Goal: Transaction & Acquisition: Subscribe to service/newsletter

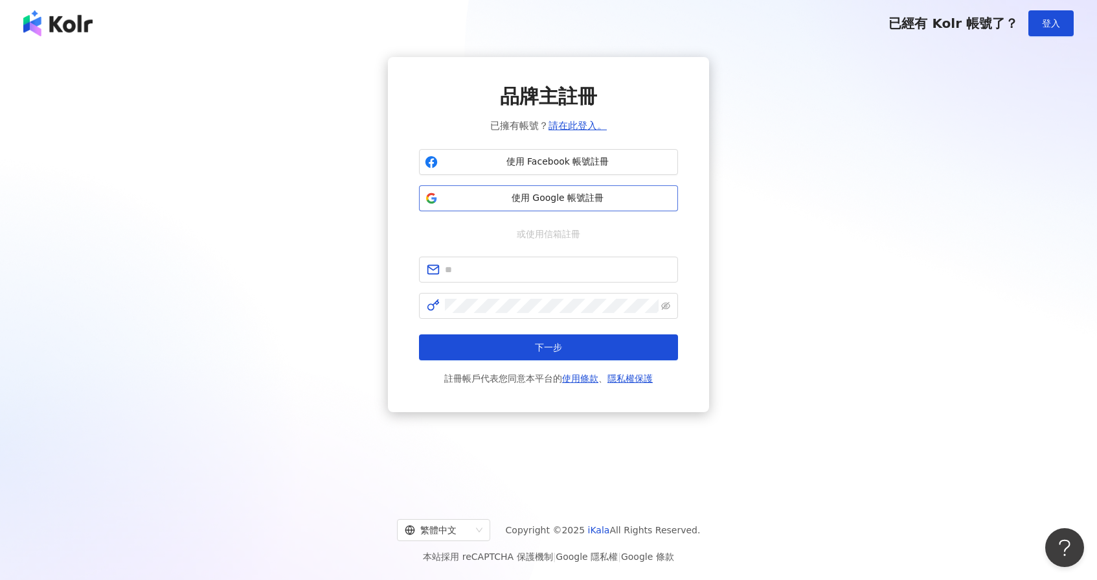
click at [621, 195] on span "使用 Google 帳號註冊" at bounding box center [557, 198] width 229 height 13
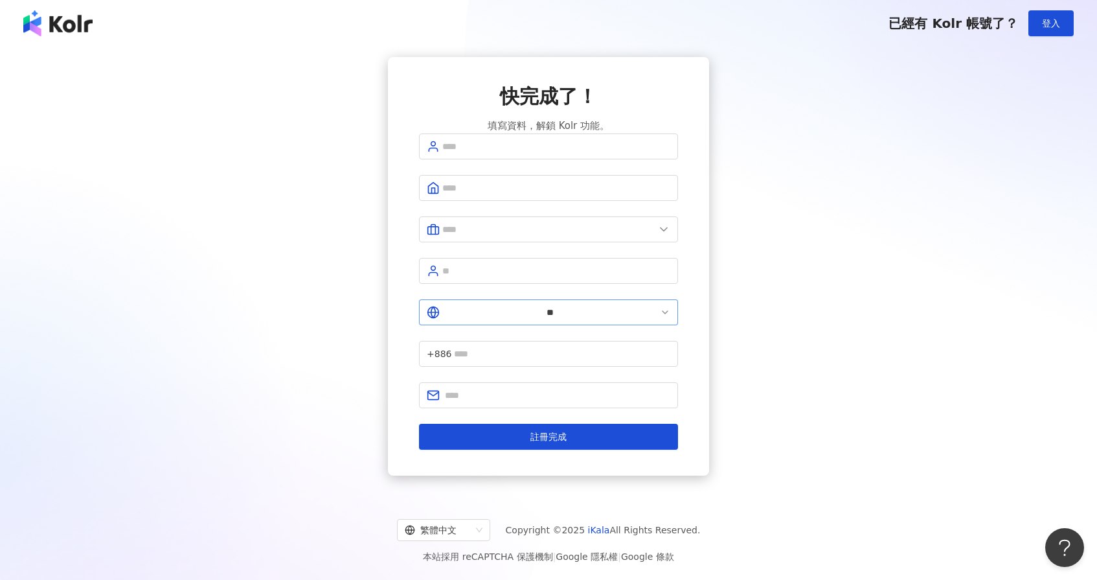
click at [435, 311] on icon at bounding box center [433, 312] width 5 height 11
click at [459, 311] on input "**" at bounding box center [549, 312] width 215 height 14
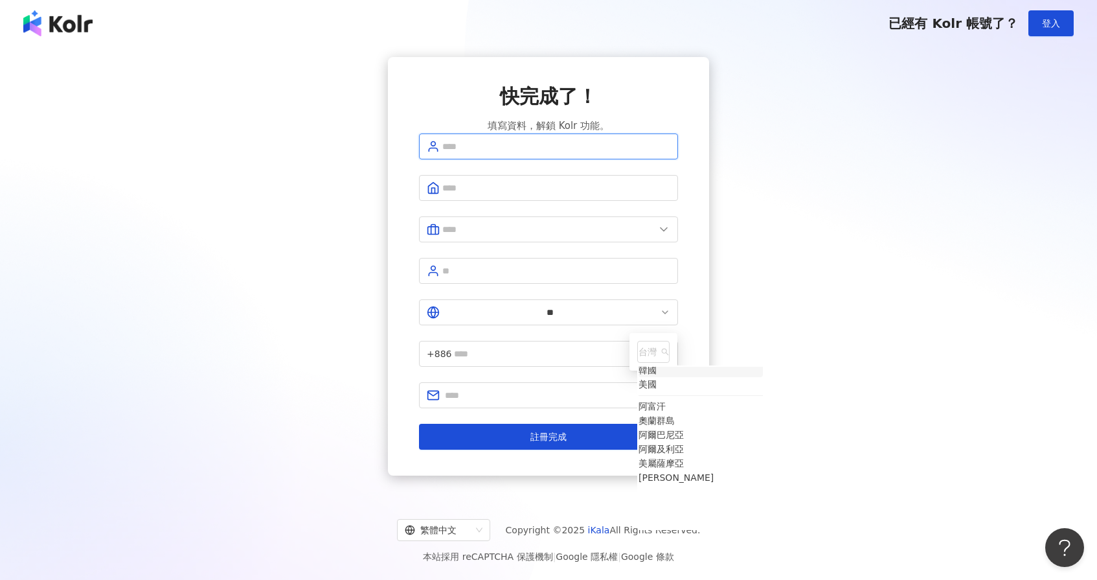
click at [562, 153] on input "text" at bounding box center [556, 146] width 228 height 14
click at [595, 153] on input "text" at bounding box center [556, 146] width 228 height 14
type input "****"
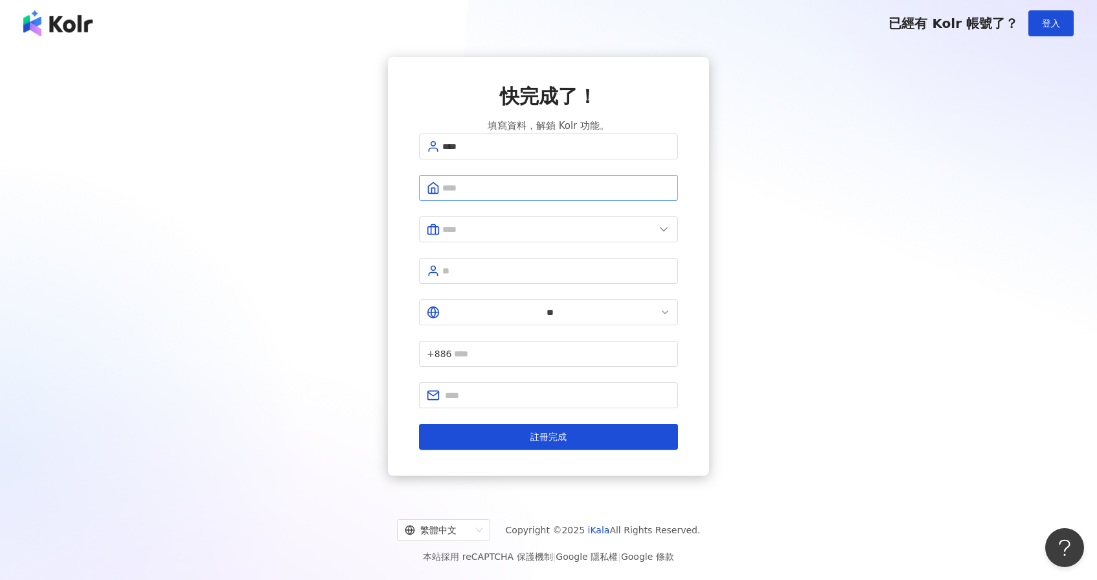
click at [492, 194] on span at bounding box center [548, 188] width 259 height 26
type input "*********"
click at [456, 236] on input "text" at bounding box center [548, 229] width 212 height 14
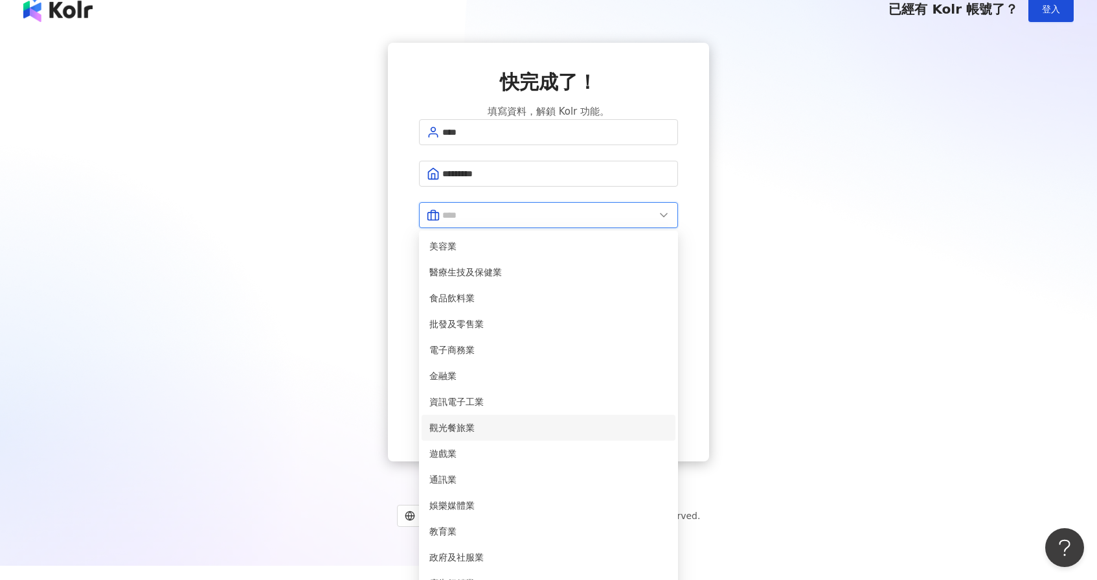
scroll to position [45, 0]
click at [509, 368] on span "金融業" at bounding box center [548, 375] width 238 height 14
type input "***"
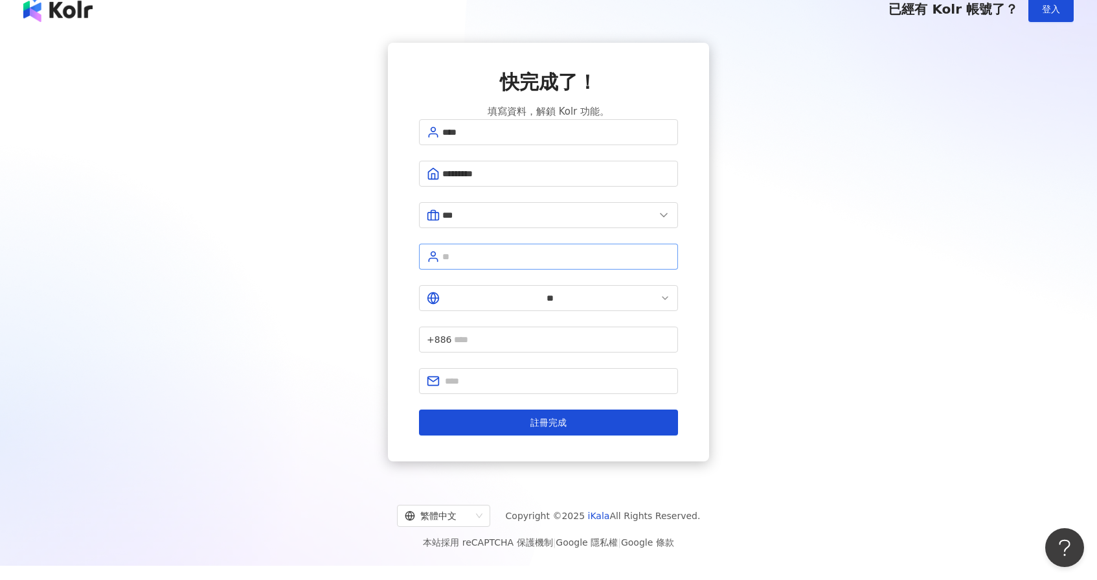
click at [514, 269] on span at bounding box center [548, 256] width 259 height 26
type input "**********"
click at [660, 300] on icon at bounding box center [665, 298] width 10 height 10
click at [660, 295] on icon at bounding box center [665, 298] width 10 height 10
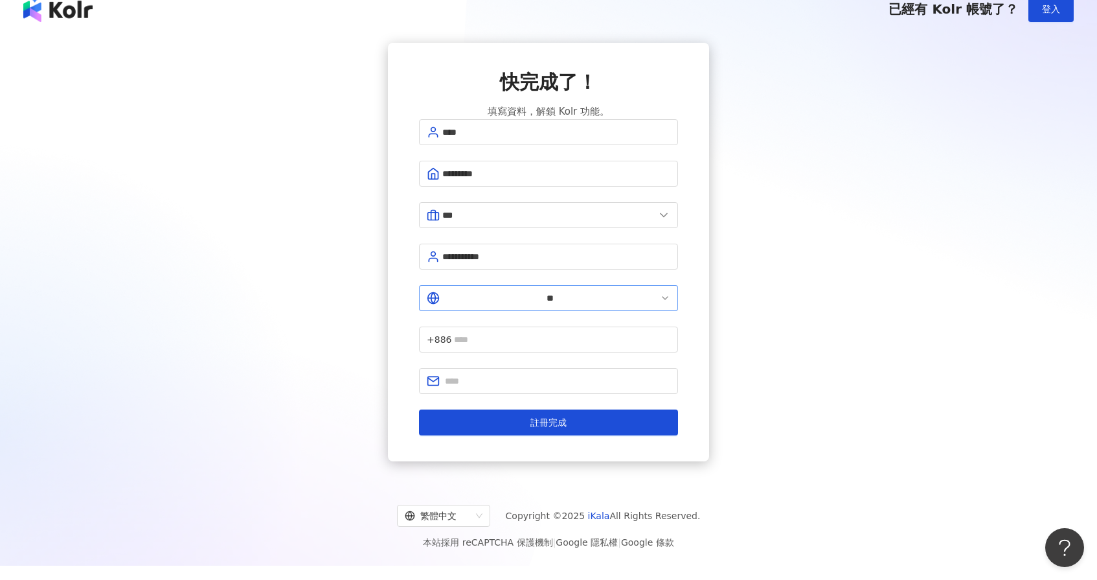
click at [462, 297] on span "**" at bounding box center [548, 298] width 259 height 26
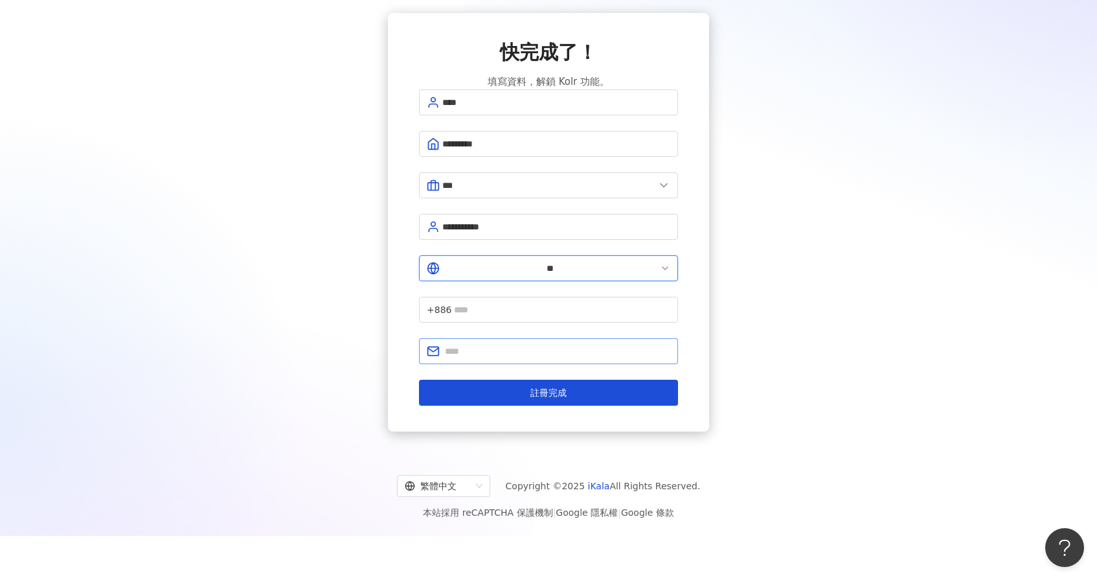
scroll to position [60, 0]
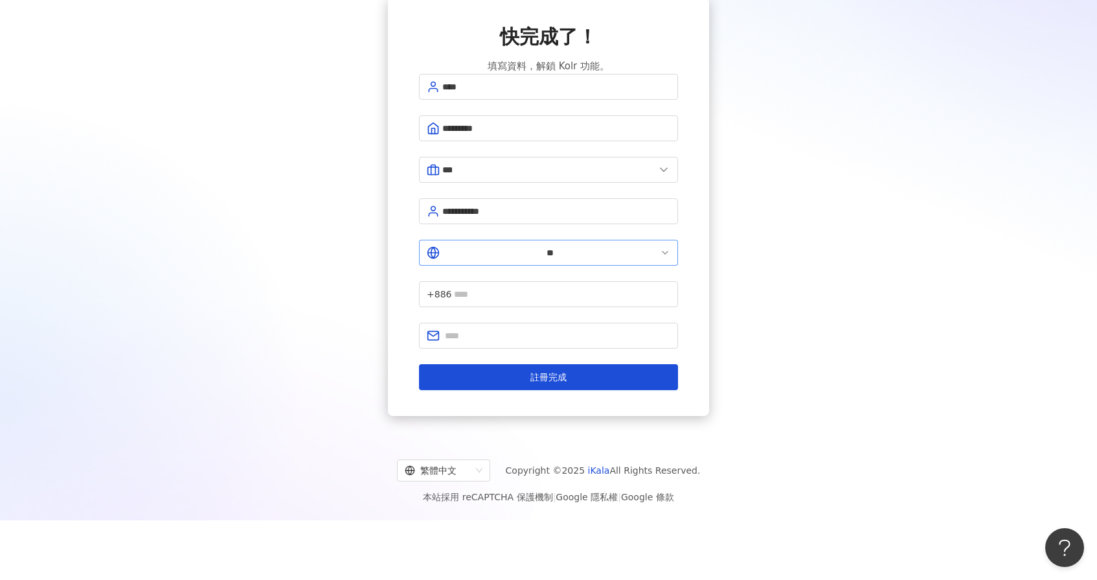
click at [660, 247] on icon at bounding box center [665, 252] width 10 height 10
click at [660, 253] on icon at bounding box center [665, 252] width 10 height 10
click at [662, 253] on polyline at bounding box center [664, 252] width 5 height 3
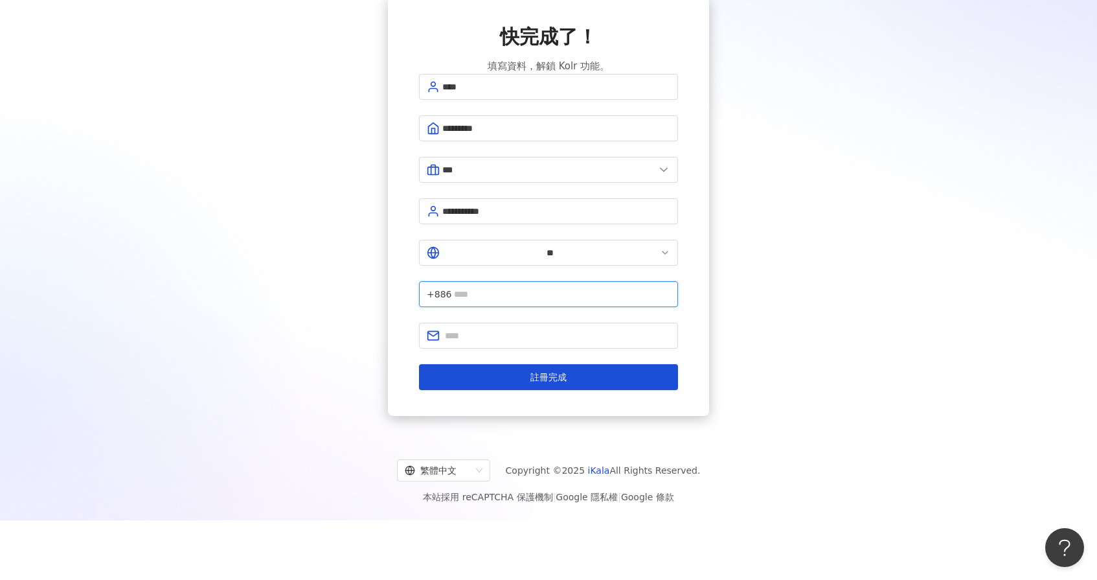
click at [519, 287] on input "text" at bounding box center [562, 294] width 216 height 14
click at [435, 249] on icon at bounding box center [433, 252] width 13 height 13
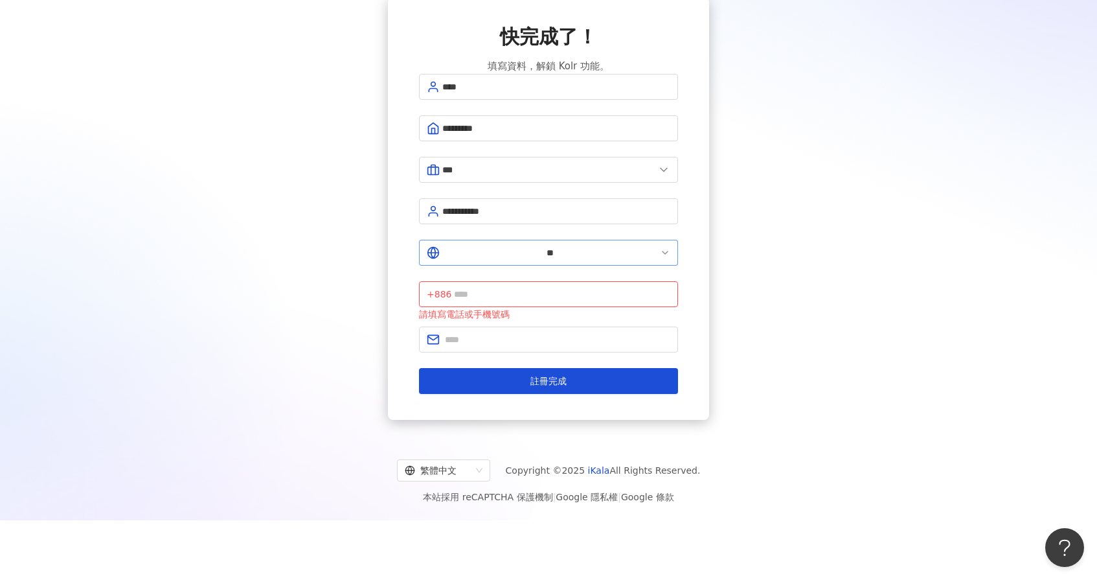
click at [438, 249] on icon at bounding box center [433, 252] width 13 height 13
click at [453, 249] on input "**" at bounding box center [549, 252] width 215 height 14
click at [525, 287] on input "text" at bounding box center [562, 294] width 216 height 14
click at [453, 260] on span "**" at bounding box center [548, 253] width 259 height 26
click at [447, 252] on input "**" at bounding box center [549, 252] width 215 height 14
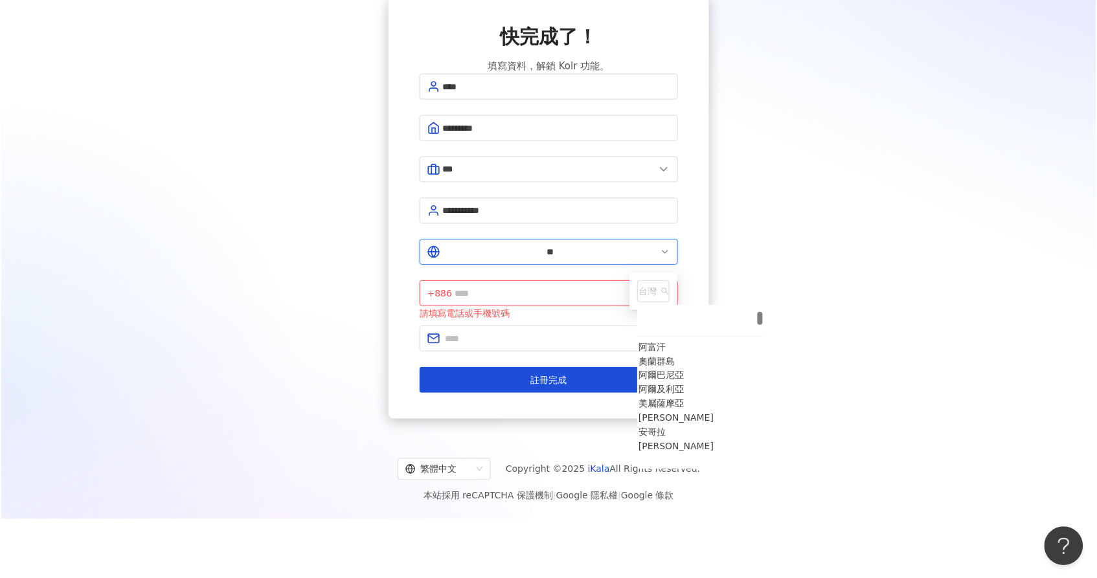
scroll to position [235, 0]
click at [638, 294] on span "台灣" at bounding box center [653, 292] width 30 height 21
type input "*"
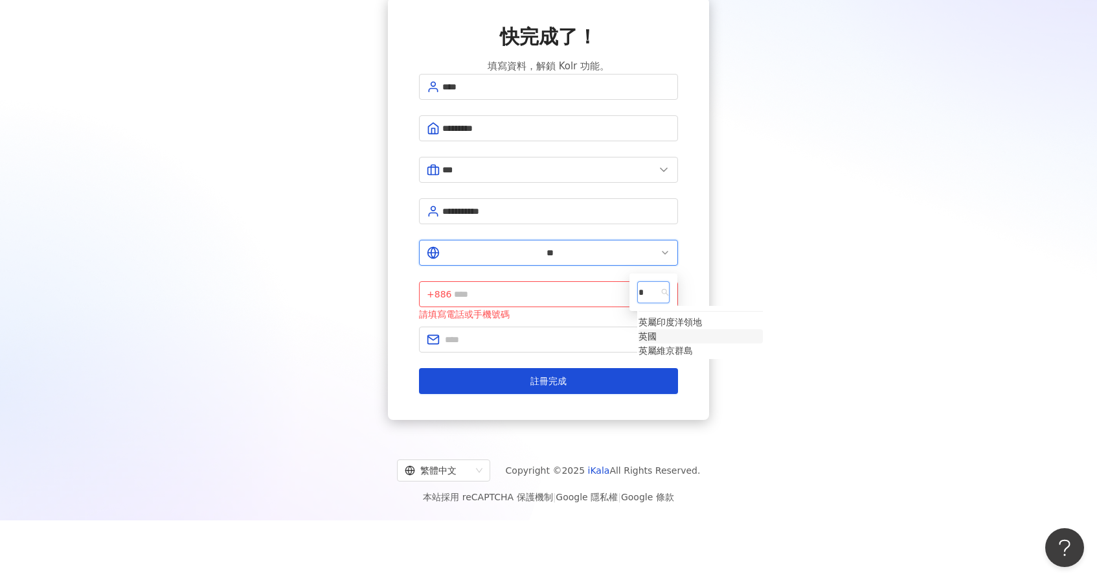
click at [638, 343] on div "英國" at bounding box center [647, 336] width 18 height 14
type input "**"
click at [561, 287] on input "text" at bounding box center [559, 294] width 221 height 14
type input "**********"
click at [473, 332] on input "text" at bounding box center [557, 339] width 225 height 14
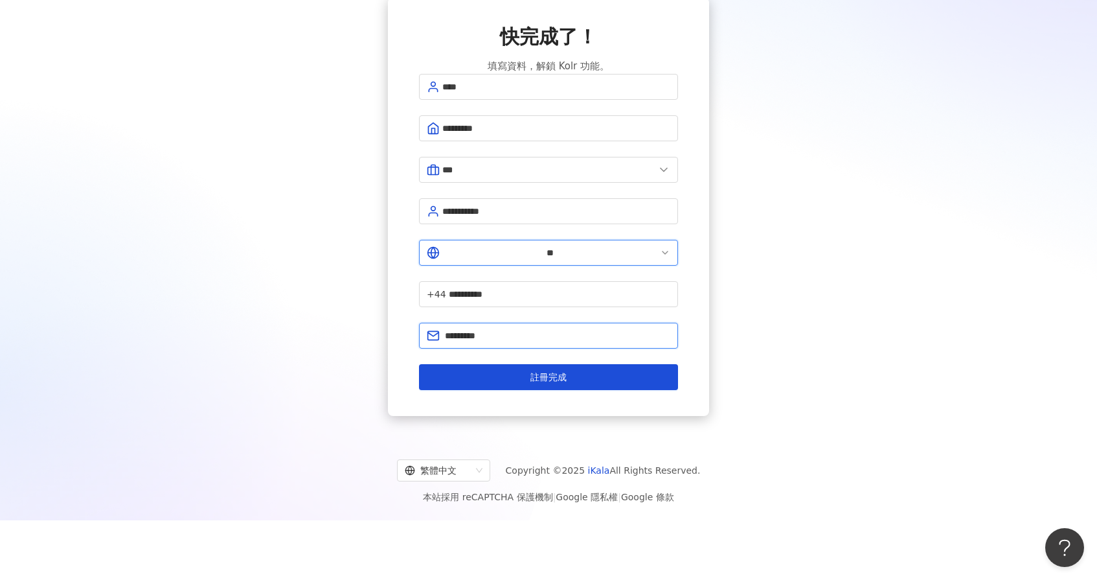
type input "**********"
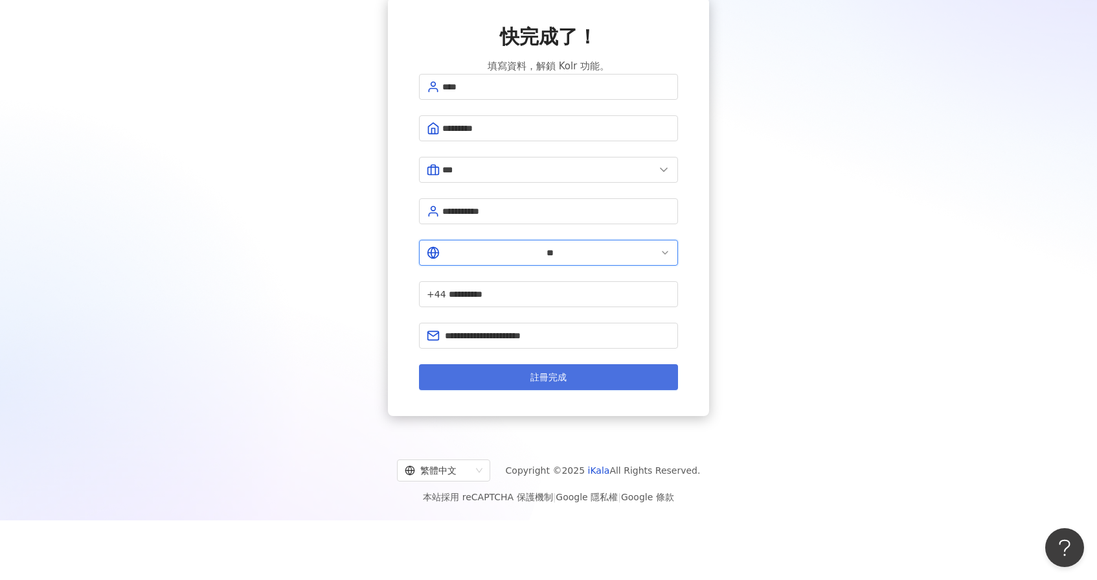
click at [578, 364] on button "註冊完成" at bounding box center [548, 377] width 259 height 26
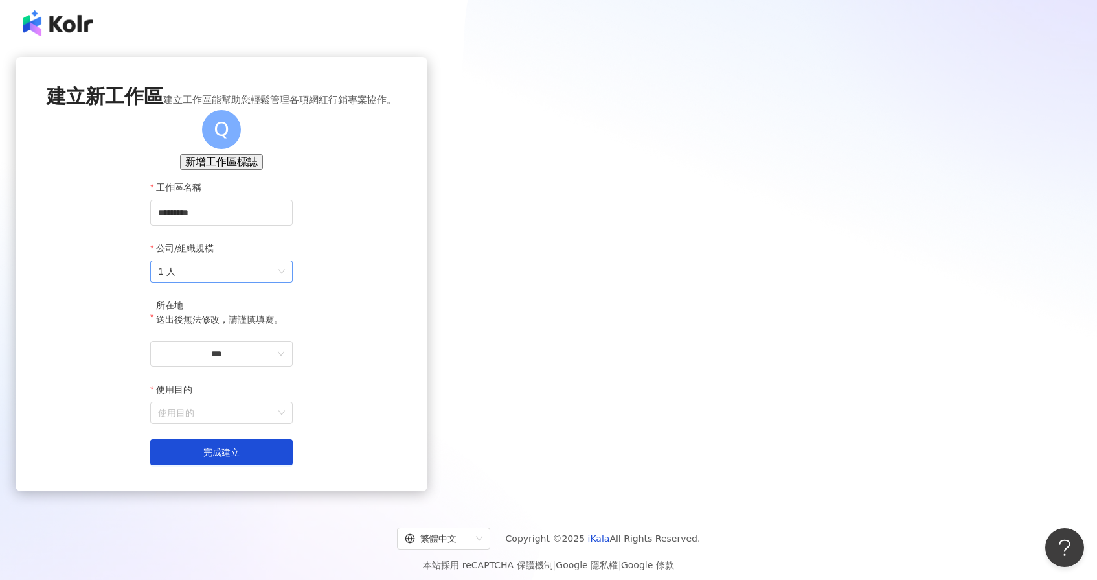
click at [285, 282] on span "1 人" at bounding box center [221, 271] width 127 height 21
click at [501, 388] on div "11-50 人" at bounding box center [548, 386] width 271 height 14
click at [275, 361] on input "***" at bounding box center [216, 353] width 117 height 14
click at [284, 304] on span at bounding box center [278, 314] width 12 height 21
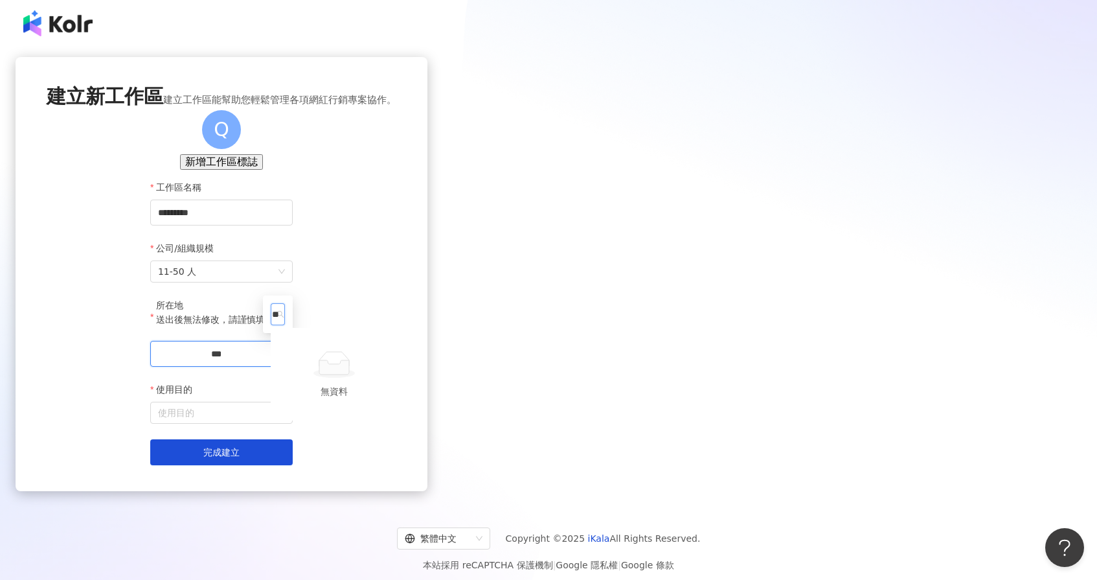
type input "*"
click at [290, 351] on div "英國" at bounding box center [281, 358] width 18 height 14
click at [285, 423] on input "使用目的" at bounding box center [221, 412] width 127 height 21
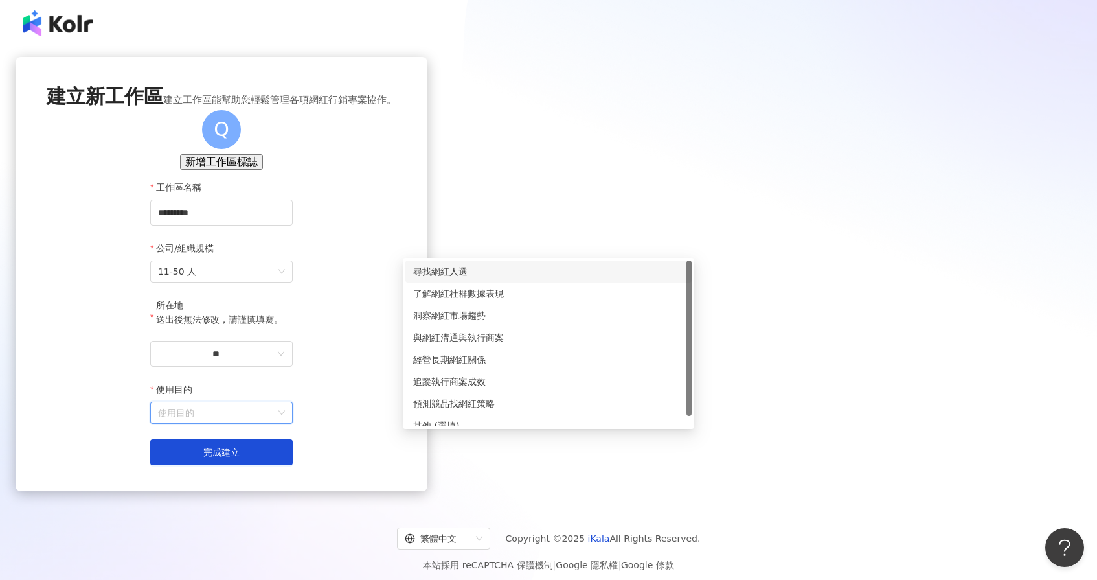
click at [566, 277] on div "尋找網紅人選" at bounding box center [548, 271] width 271 height 14
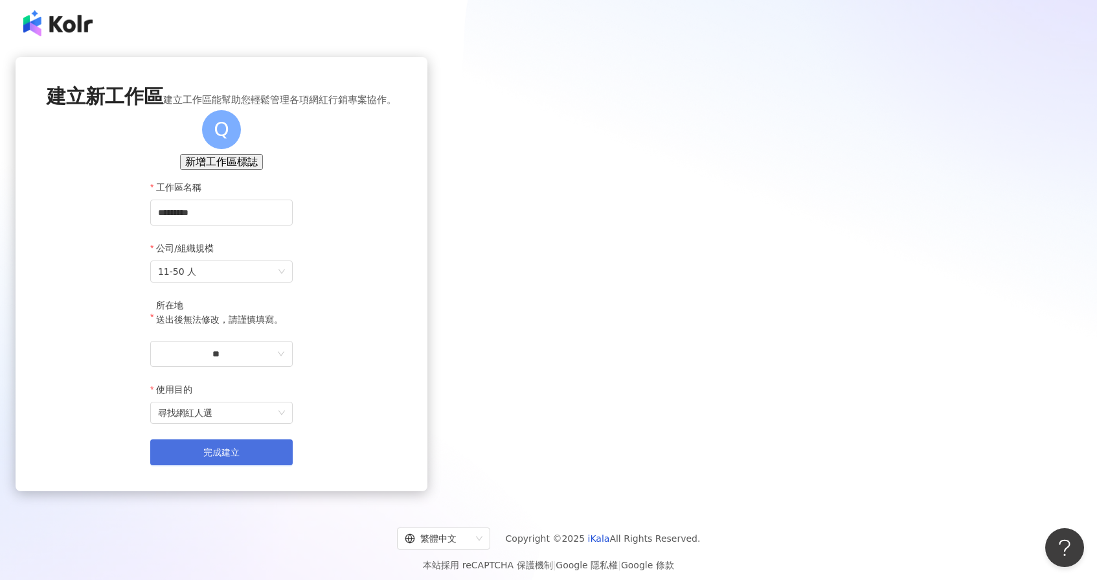
click at [293, 465] on button "完成建立" at bounding box center [221, 452] width 142 height 26
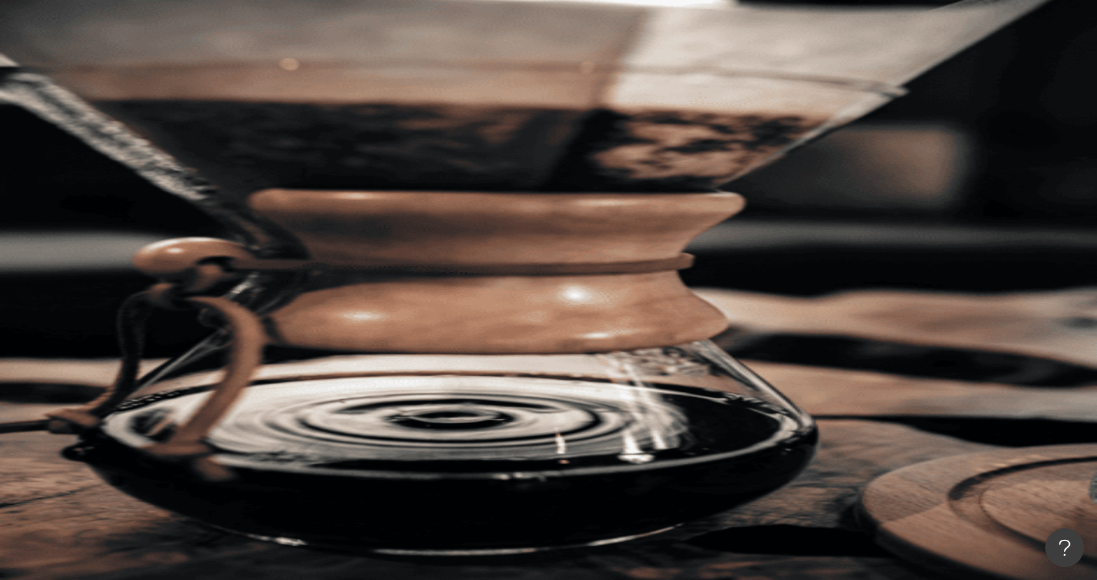
click at [634, 352] on body "AI 找網紅 找貼文 資源庫 洞察報告 趨勢分析 BETA 競品分析 立即安裝 瀏覽器外掛 申請試用 繁體中文 Q 不分平台 英國 搜尋 類型 性別 追蹤數 …" at bounding box center [548, 290] width 1097 height 580
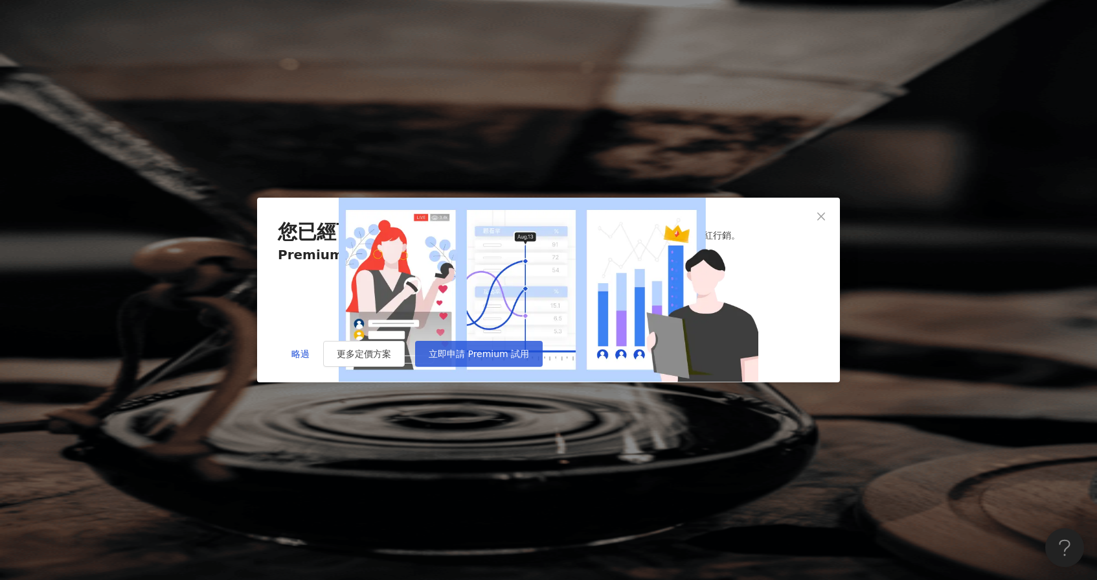
click at [529, 359] on span "立即申請 Premium 試用" at bounding box center [479, 353] width 100 height 10
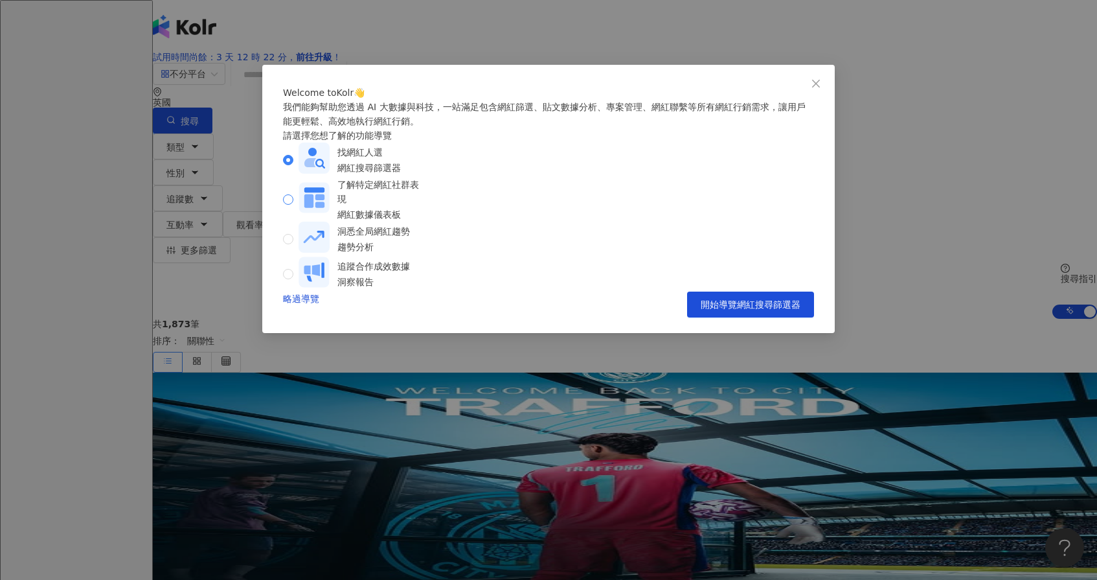
click at [423, 221] on div "網紅數據儀表板" at bounding box center [379, 214] width 85 height 14
click at [388, 175] on div "網紅搜尋篩選器" at bounding box center [368, 168] width 63 height 14
click at [817, 88] on icon "close" at bounding box center [816, 83] width 10 height 10
click at [721, 317] on button "開始導覽網紅搜尋篩選器" at bounding box center [750, 304] width 127 height 26
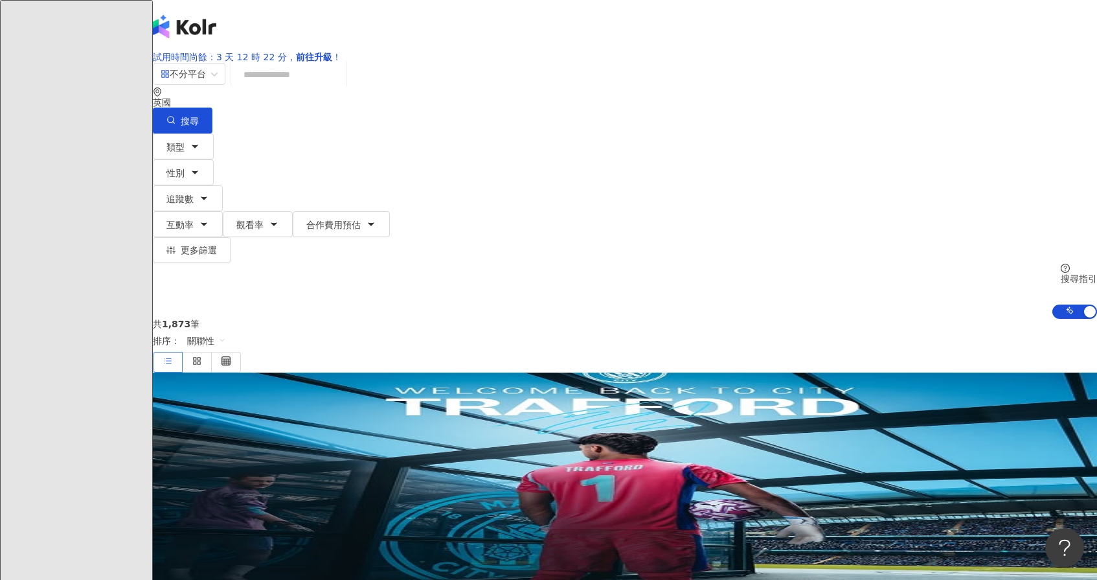
scroll to position [93, 0]
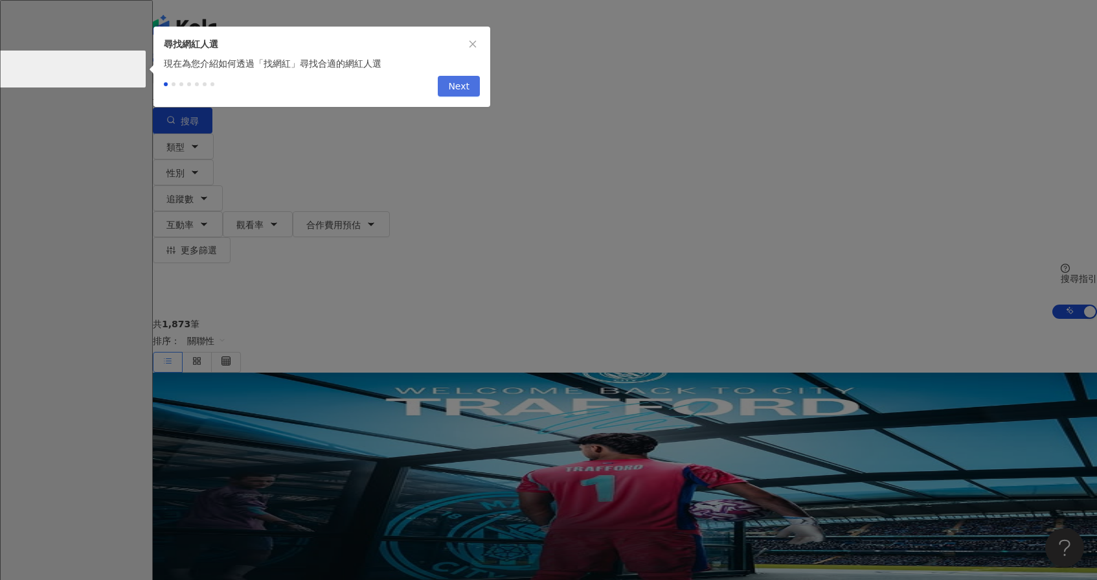
click at [477, 90] on button "Next" at bounding box center [459, 86] width 42 height 21
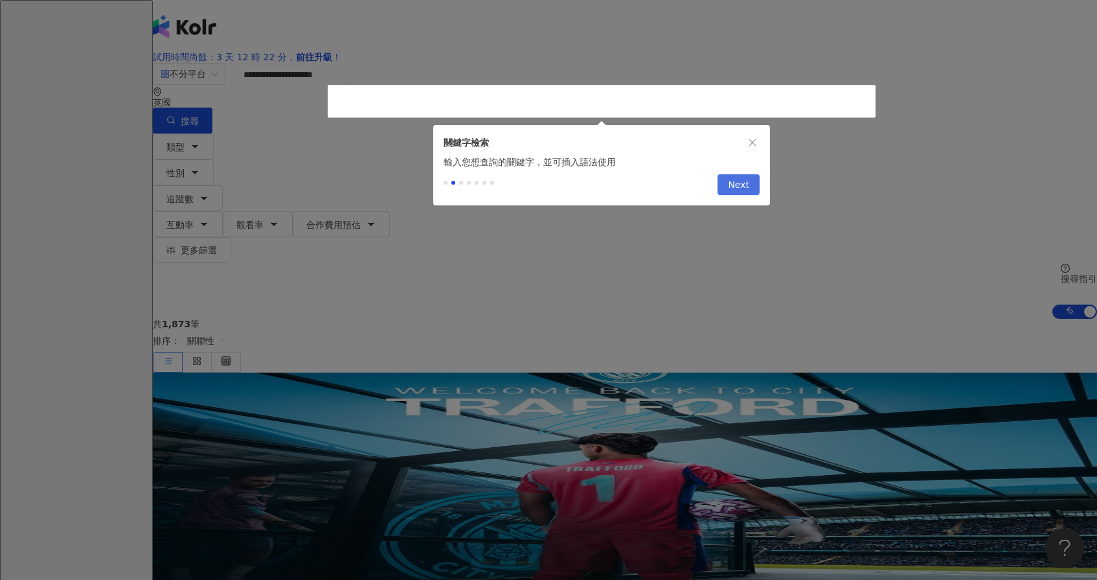
type input "**********"
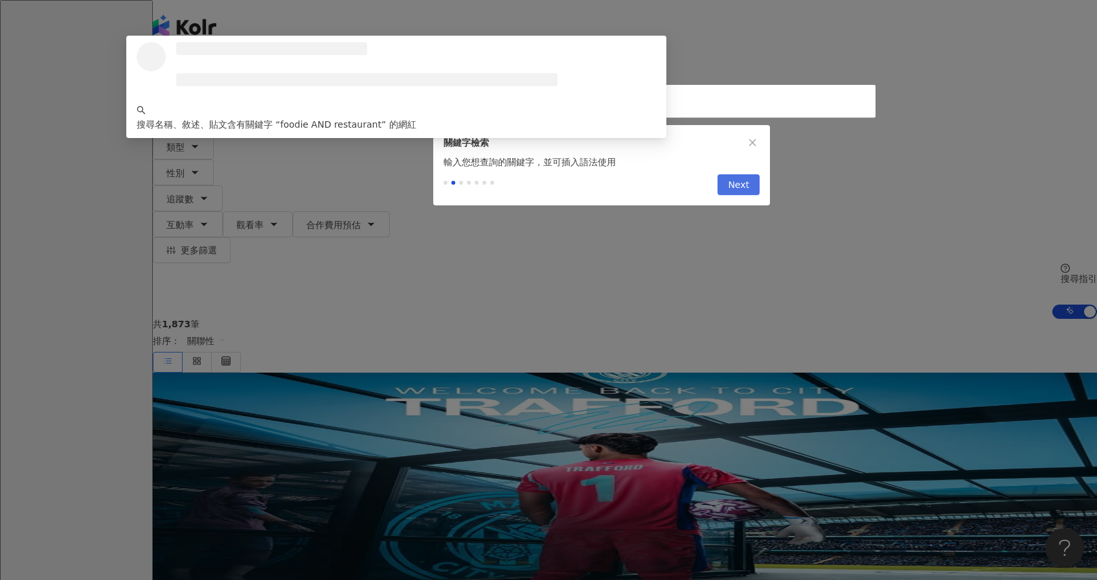
click at [732, 188] on span "Next" at bounding box center [738, 185] width 21 height 21
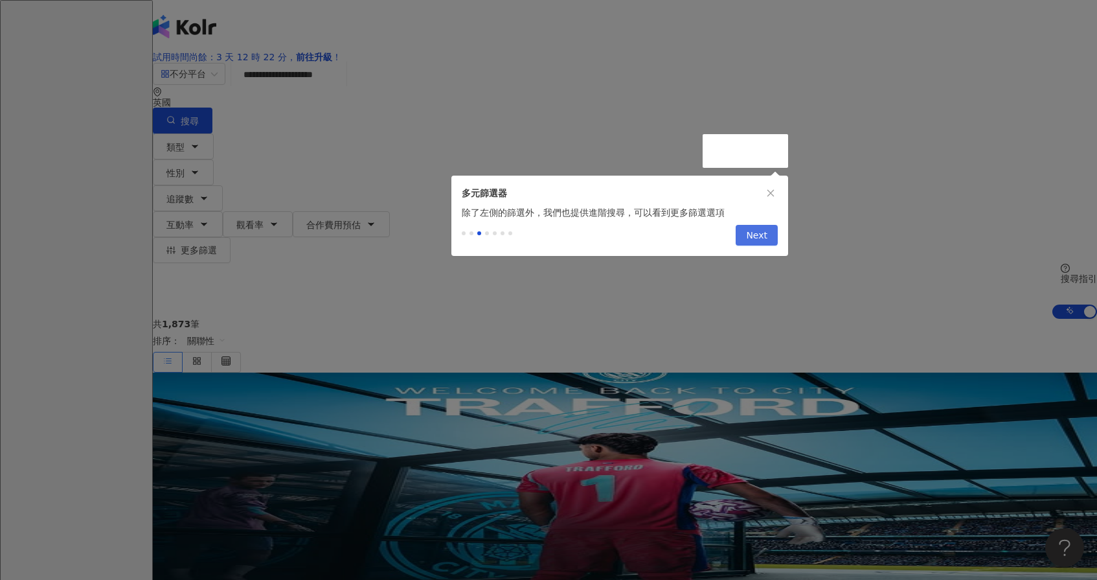
click at [768, 232] on button "Next" at bounding box center [757, 235] width 42 height 21
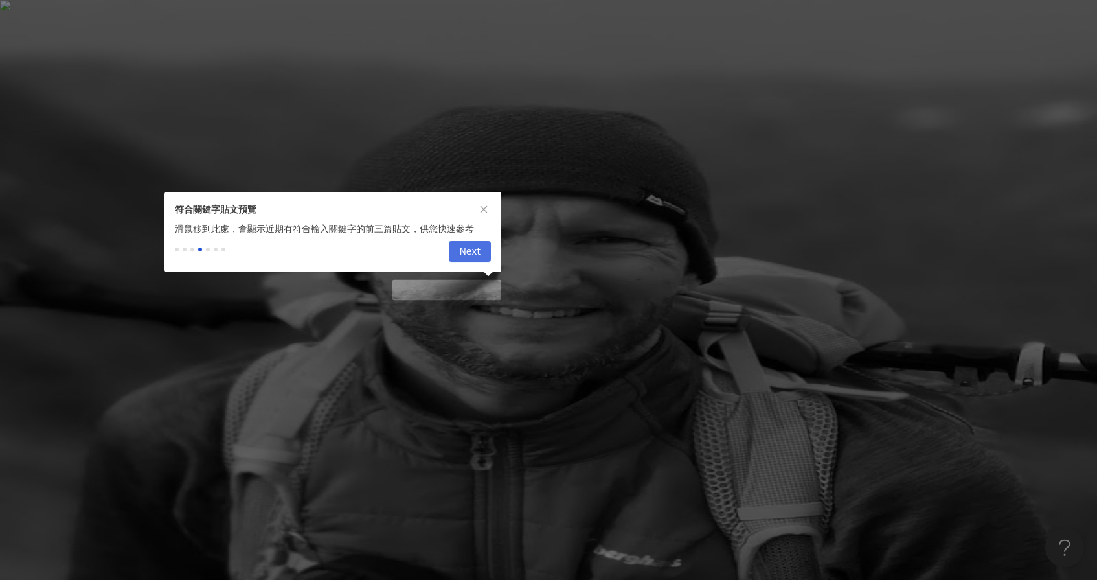
click at [477, 249] on span "Next" at bounding box center [469, 252] width 21 height 21
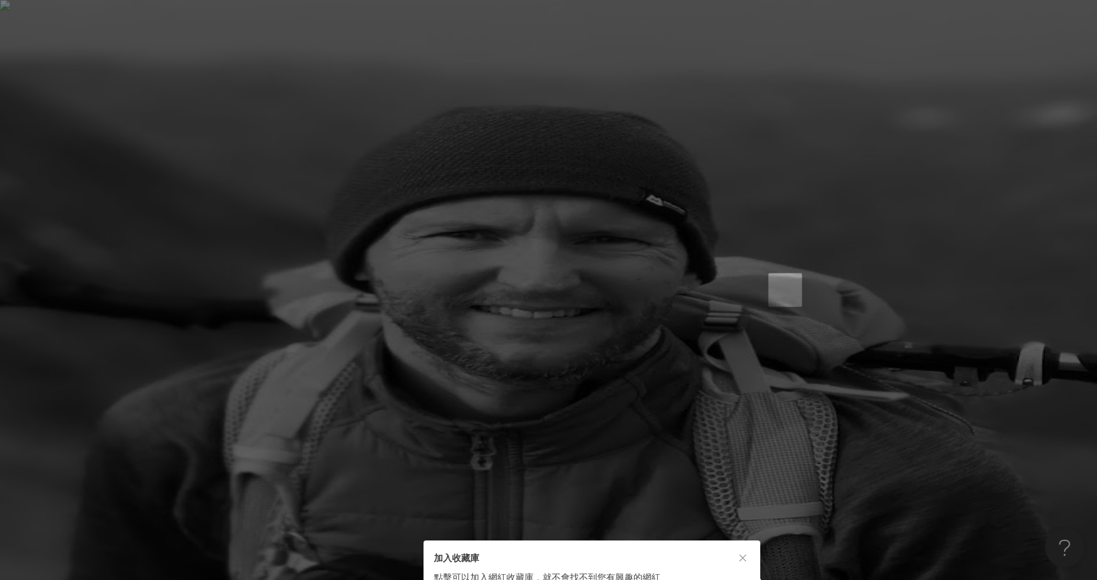
scroll to position [293, 0]
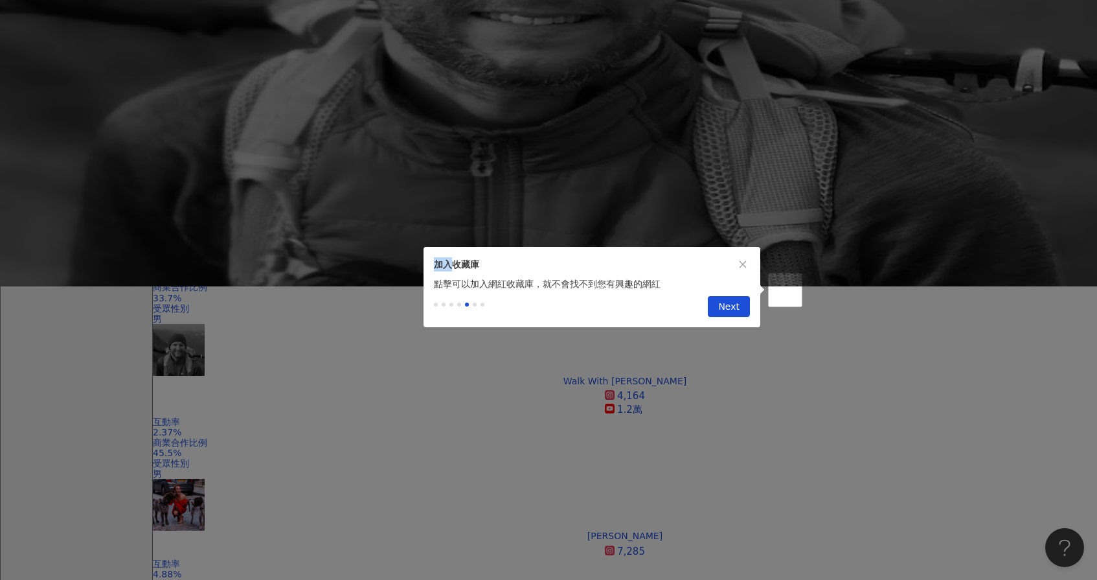
click at [477, 250] on div "加入收藏庫" at bounding box center [591, 262] width 337 height 30
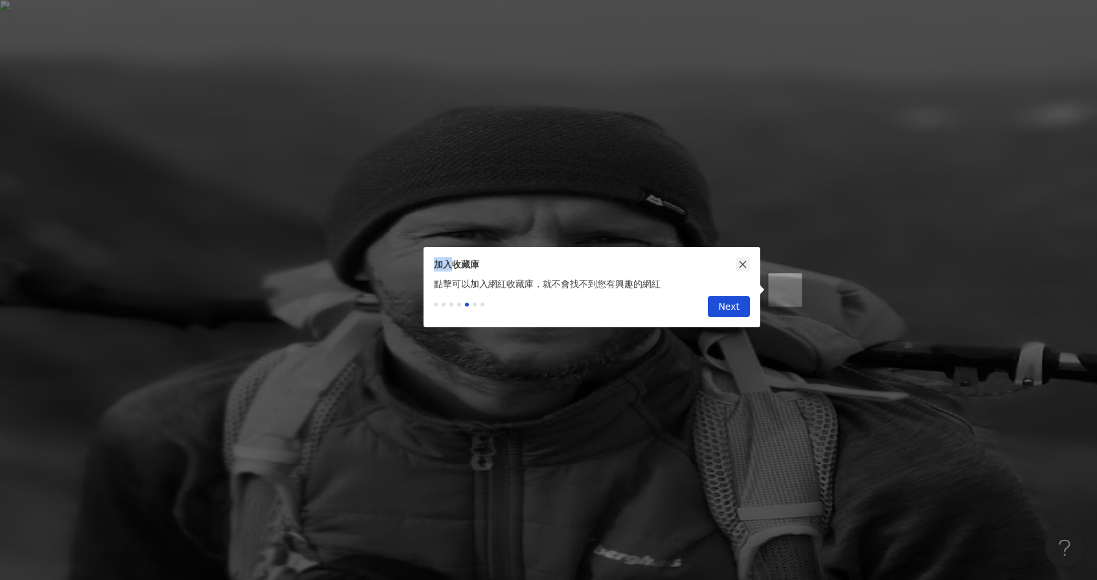
click at [743, 264] on icon "close" at bounding box center [742, 264] width 9 height 9
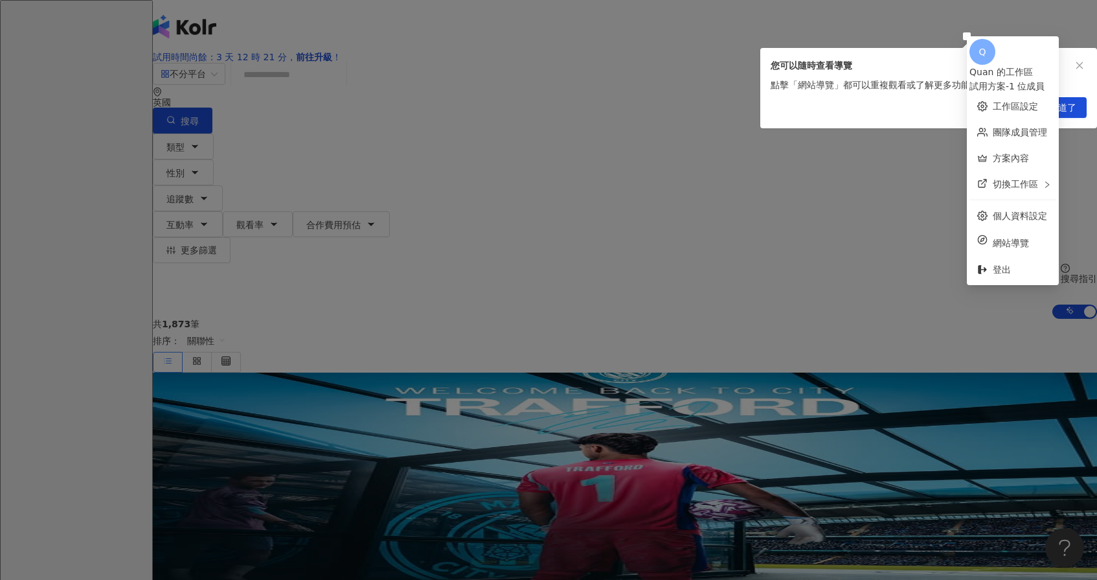
click at [1077, 100] on div "我知道了" at bounding box center [928, 110] width 337 height 36
click at [1074, 111] on span "我知道了" at bounding box center [1058, 108] width 36 height 21
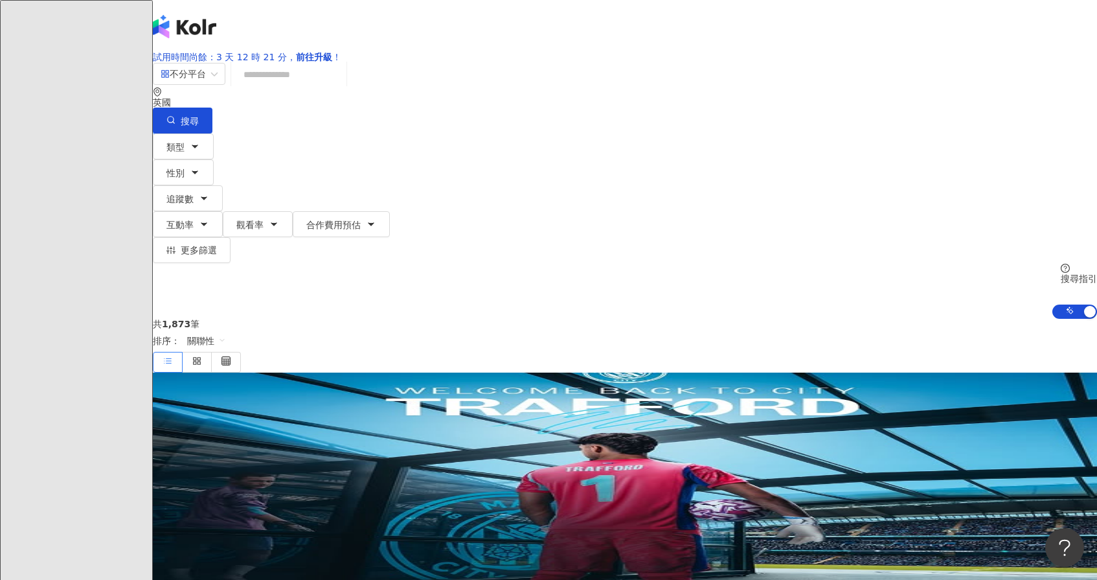
click at [341, 87] on input "search" at bounding box center [288, 74] width 105 height 25
click at [218, 84] on span "不分平台" at bounding box center [189, 73] width 57 height 21
click at [293, 208] on div "YouTube" at bounding box center [277, 201] width 65 height 14
click at [214, 157] on button "類型" at bounding box center [183, 146] width 61 height 26
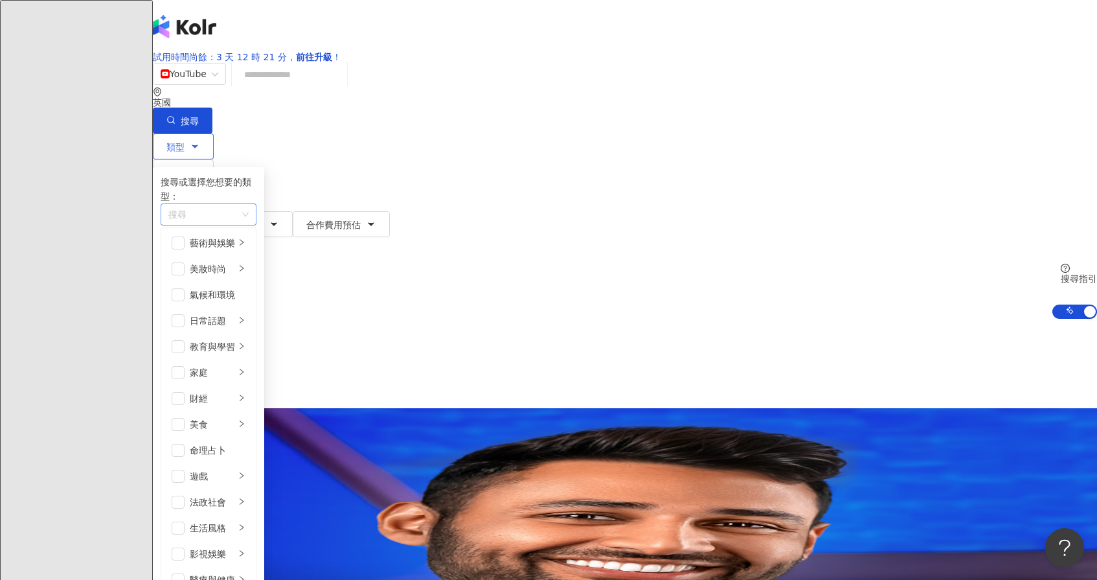
click at [240, 219] on div "button" at bounding box center [201, 215] width 77 height 10
type input "****"
click at [256, 225] on div "加密貨幣" at bounding box center [209, 214] width 96 height 22
click at [256, 225] on div "搜尋" at bounding box center [209, 214] width 96 height 22
click at [240, 219] on div "button" at bounding box center [201, 215] width 77 height 10
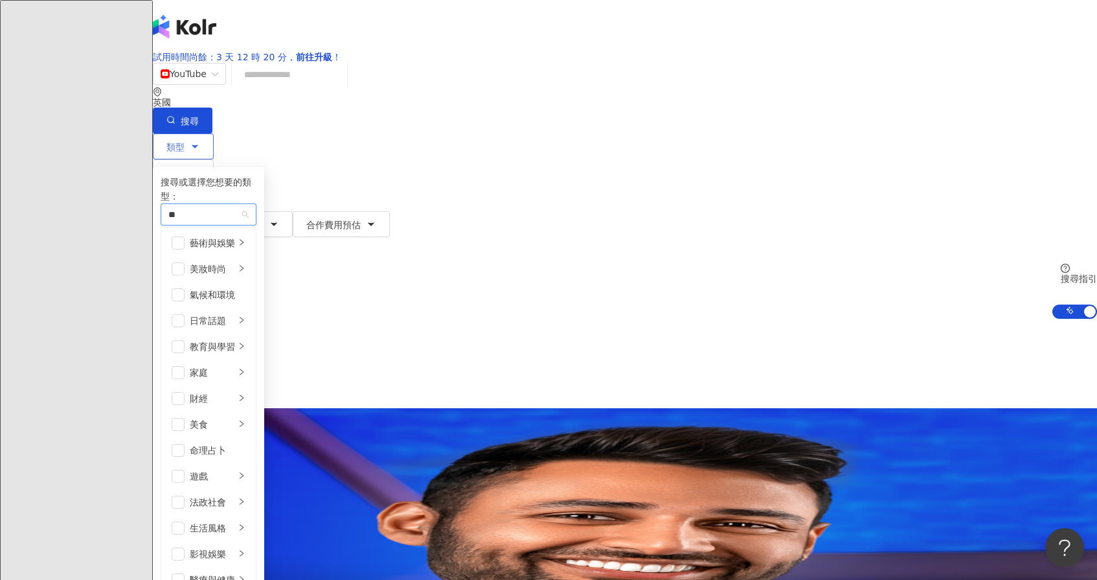
type input "**"
click at [256, 227] on div "搜尋或選擇您想要的類型： 加密" at bounding box center [209, 201] width 96 height 52
click at [253, 463] on li "遊戲" at bounding box center [208, 476] width 89 height 26
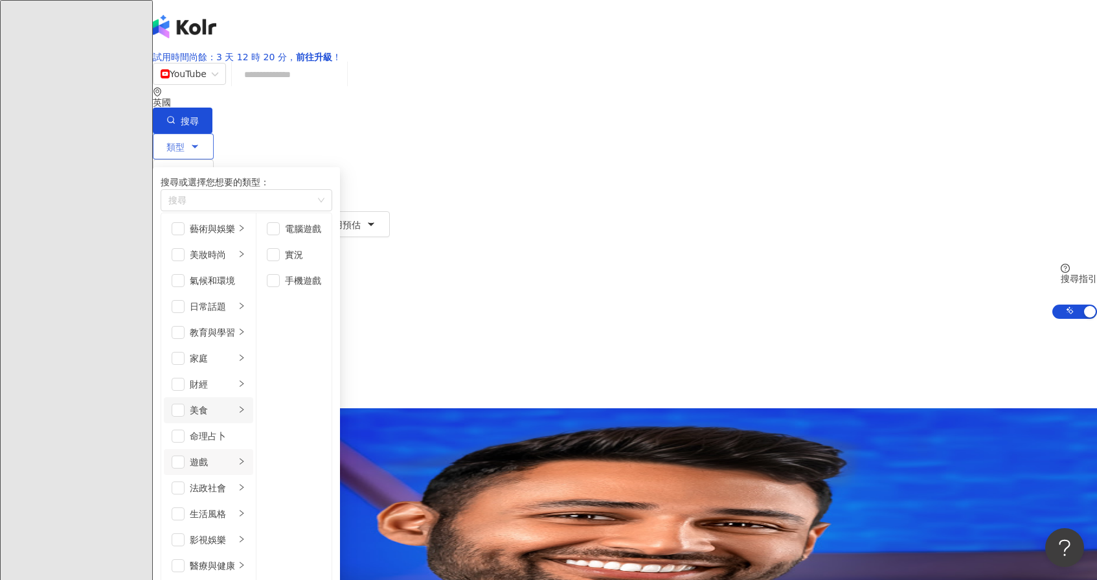
click at [235, 403] on div "美食" at bounding box center [212, 410] width 45 height 14
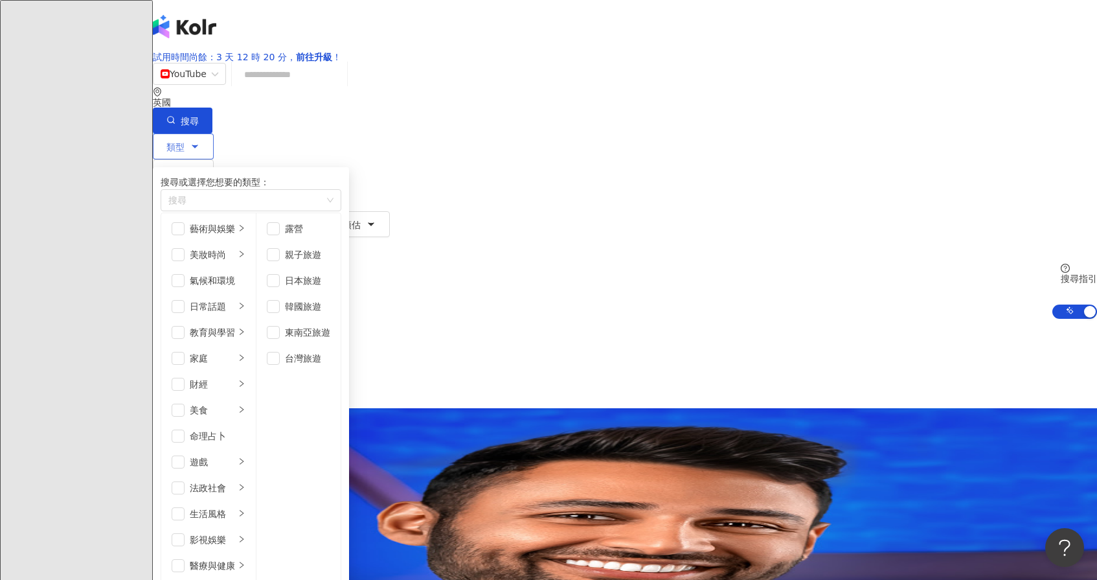
scroll to position [385, 0]
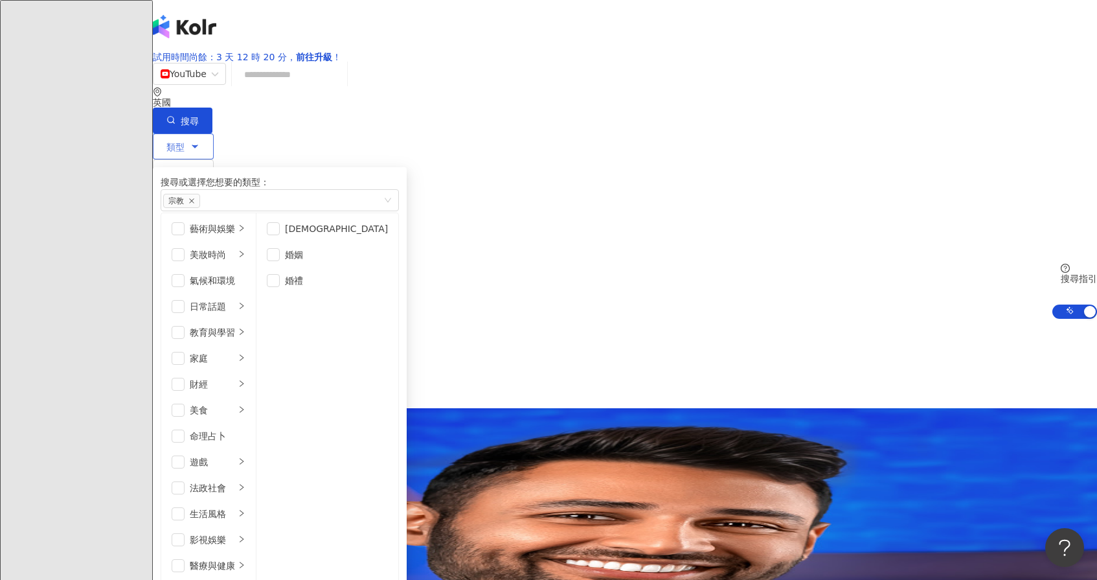
scroll to position [272, 0]
click at [235, 532] on div "影視娛樂" at bounding box center [212, 539] width 45 height 14
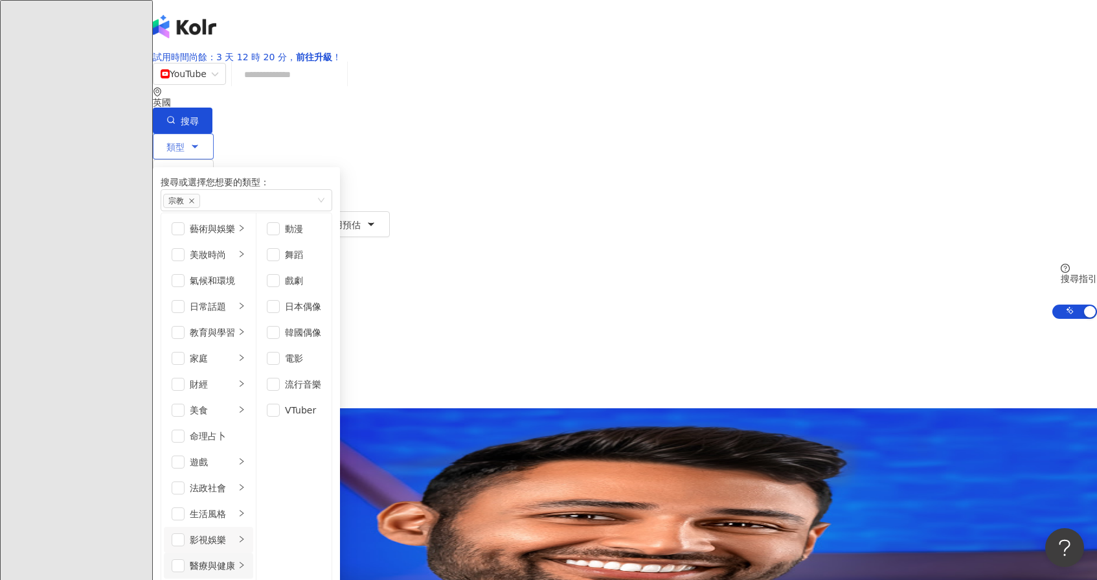
click at [235, 558] on div "醫療與健康" at bounding box center [212, 565] width 45 height 14
click at [235, 532] on div "影視娛樂" at bounding box center [212, 539] width 45 height 14
click at [235, 506] on div "生活風格" at bounding box center [212, 513] width 45 height 14
click at [235, 480] on div "法政社會" at bounding box center [212, 487] width 45 height 14
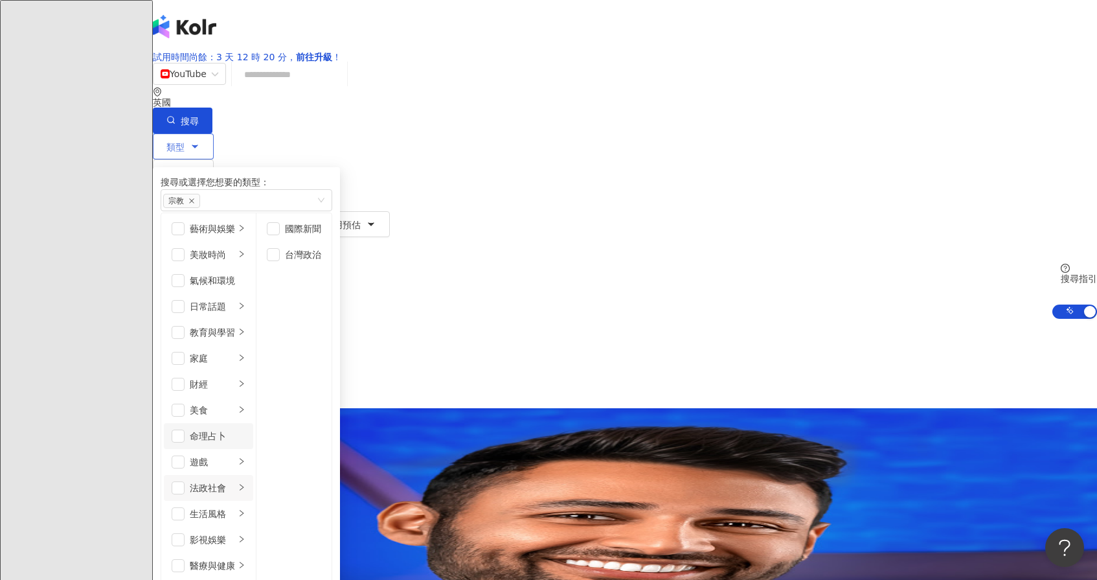
click at [253, 423] on li "命理占卜" at bounding box center [208, 436] width 89 height 26
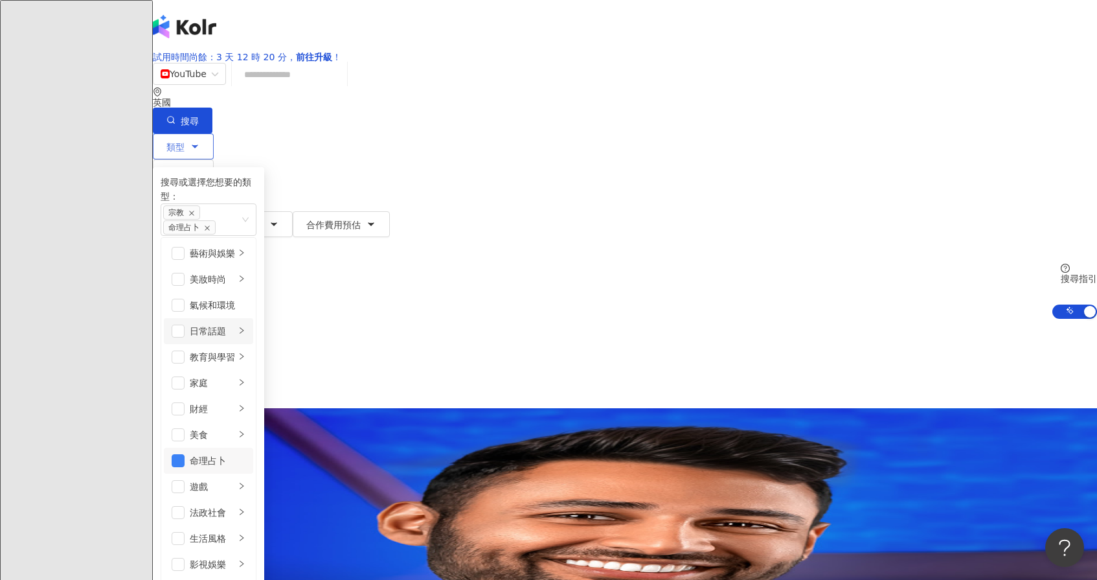
click at [235, 324] on div "日常話題" at bounding box center [212, 331] width 45 height 14
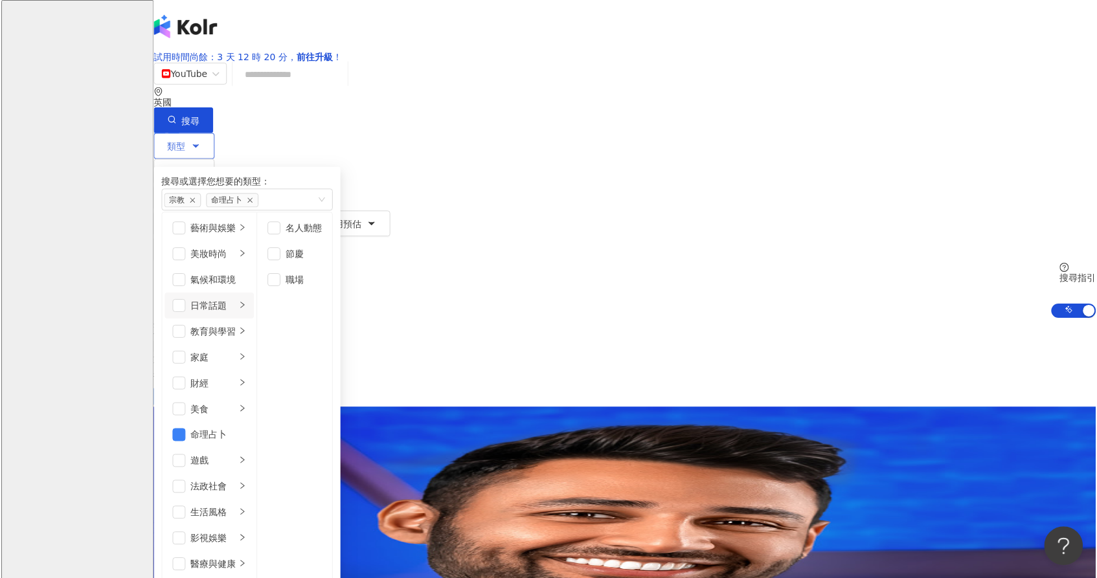
scroll to position [0, 0]
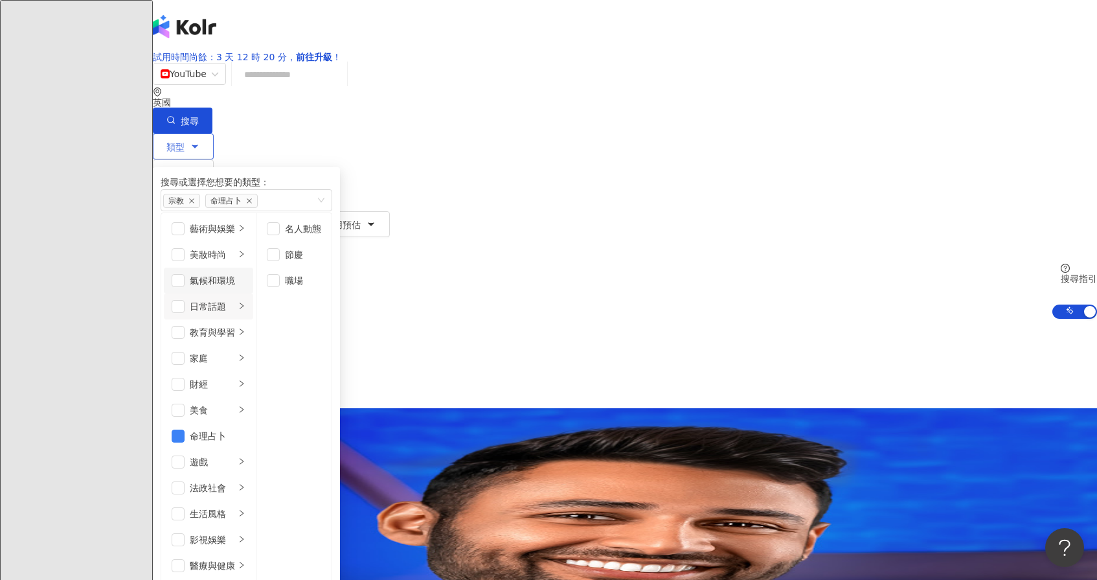
click at [253, 293] on li "氣候和環境" at bounding box center [208, 280] width 89 height 26
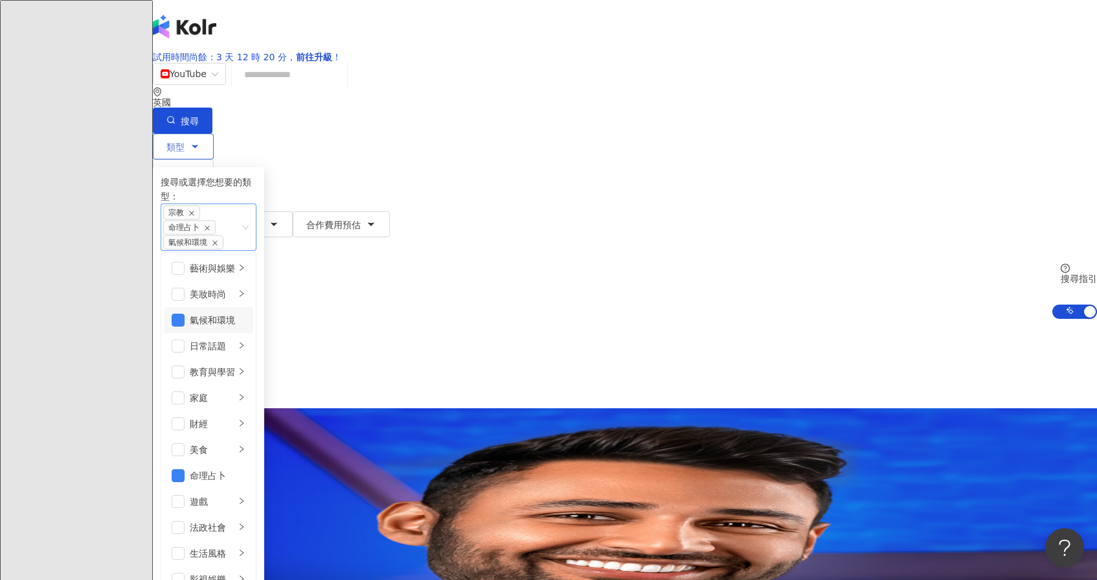
click at [216, 220] on span "命理占卜" at bounding box center [189, 227] width 52 height 14
click at [210, 225] on icon "close" at bounding box center [207, 228] width 6 height 6
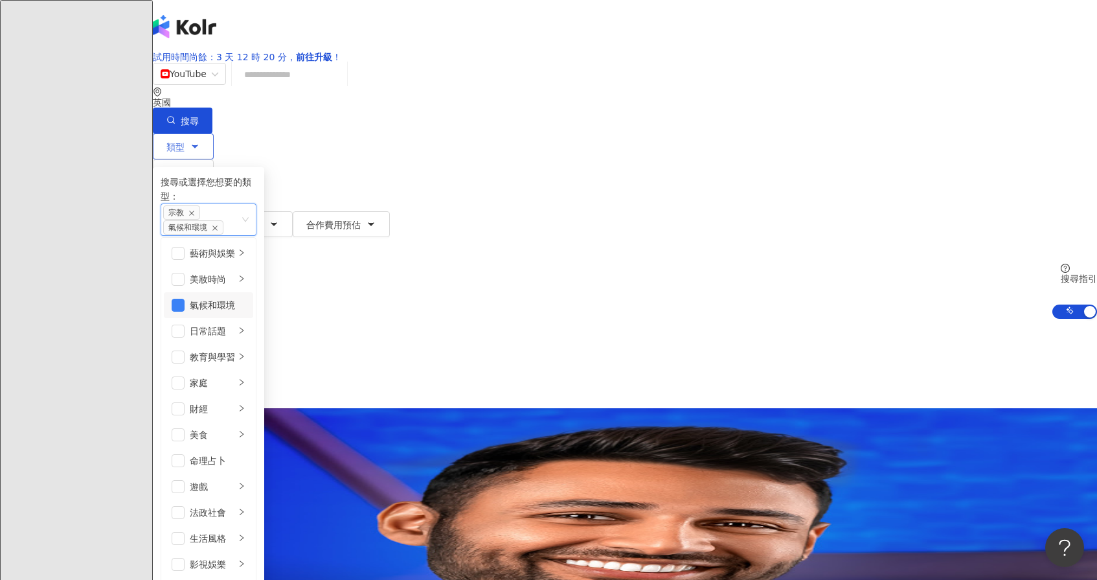
click at [200, 219] on span "宗教" at bounding box center [181, 212] width 37 height 14
click at [195, 216] on icon "close" at bounding box center [191, 213] width 6 height 6
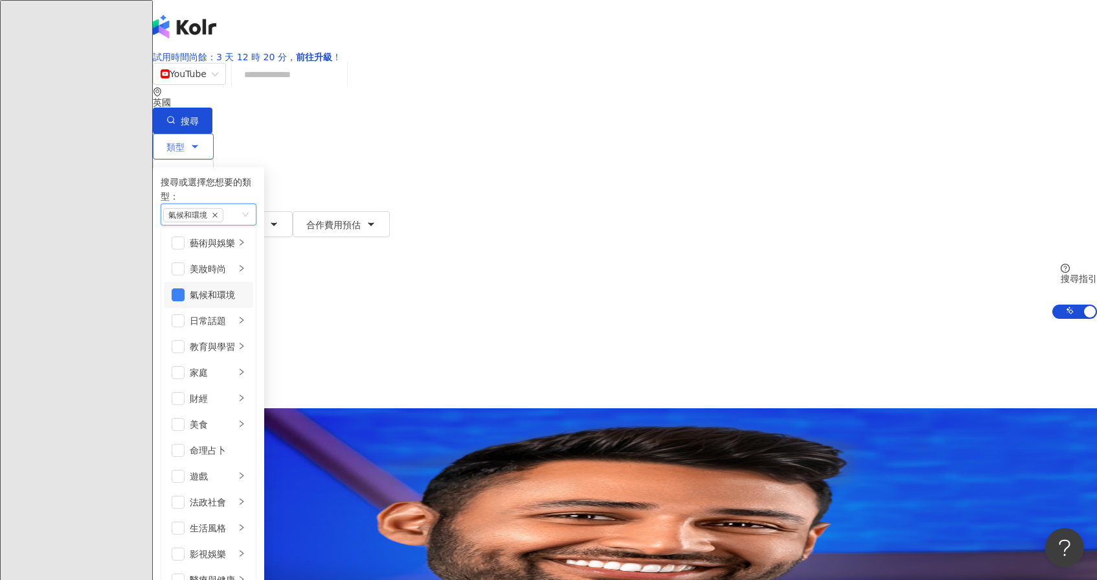
click at [218, 218] on icon "close" at bounding box center [214, 214] width 5 height 5
click at [342, 87] on input "search" at bounding box center [289, 74] width 105 height 25
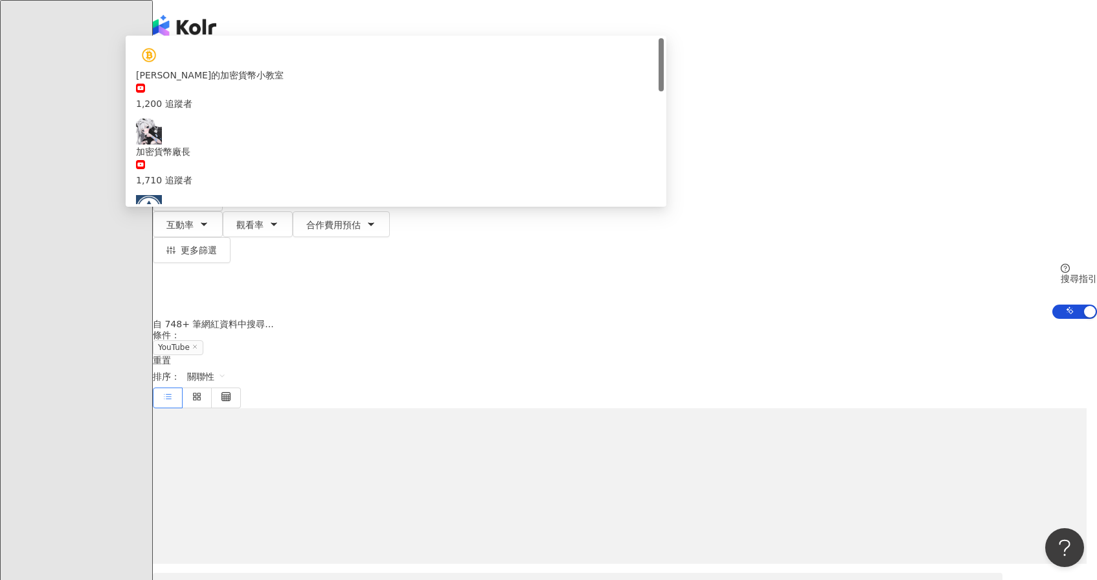
type input "****"
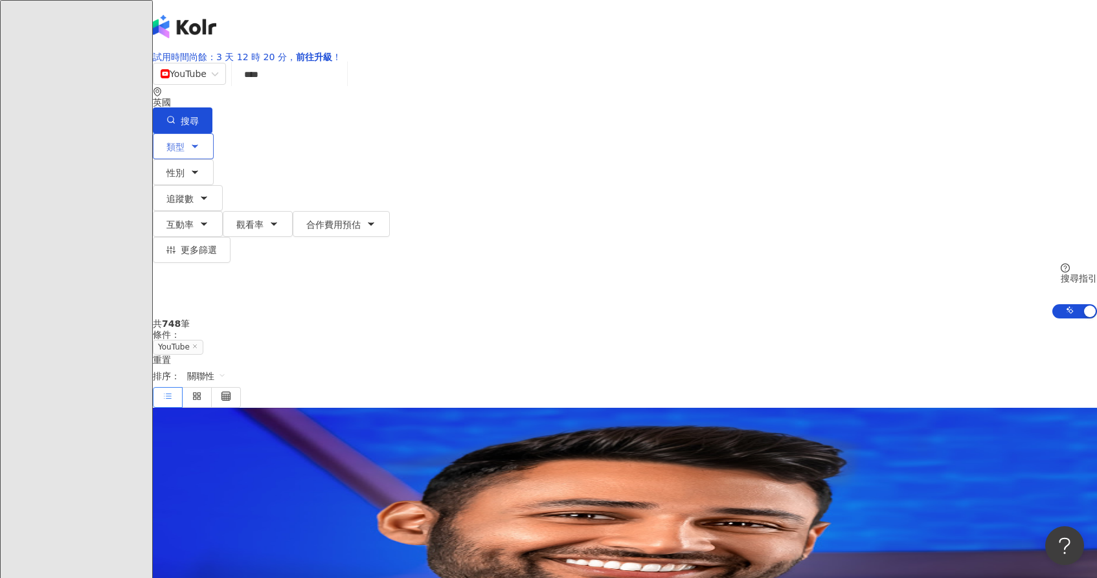
click at [917, 97] on div "英國" at bounding box center [625, 102] width 944 height 10
click at [952, 75] on span "英國" at bounding box center [967, 64] width 30 height 21
type input "*"
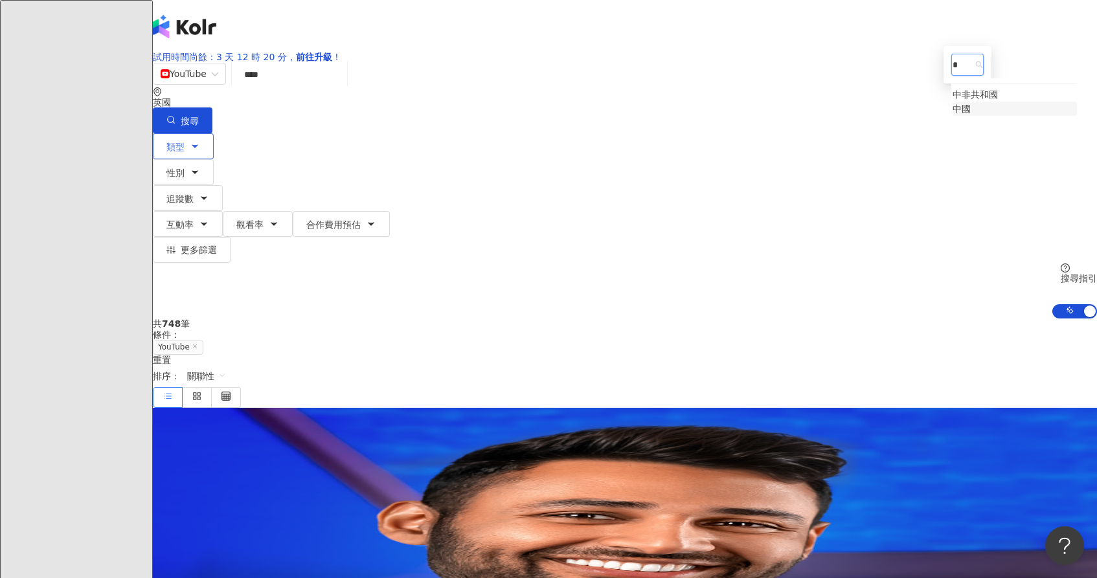
click at [952, 116] on div "中國" at bounding box center [961, 109] width 18 height 14
click at [905, 100] on div "英國" at bounding box center [625, 102] width 944 height 10
click at [910, 104] on div "英國" at bounding box center [625, 102] width 944 height 10
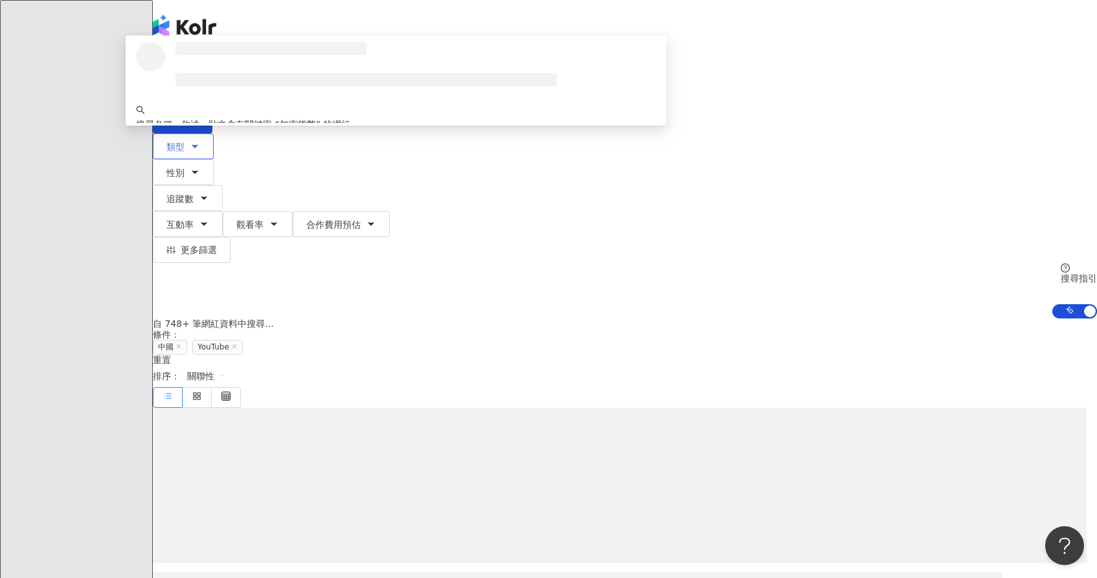
click at [342, 87] on input "****" at bounding box center [289, 74] width 105 height 25
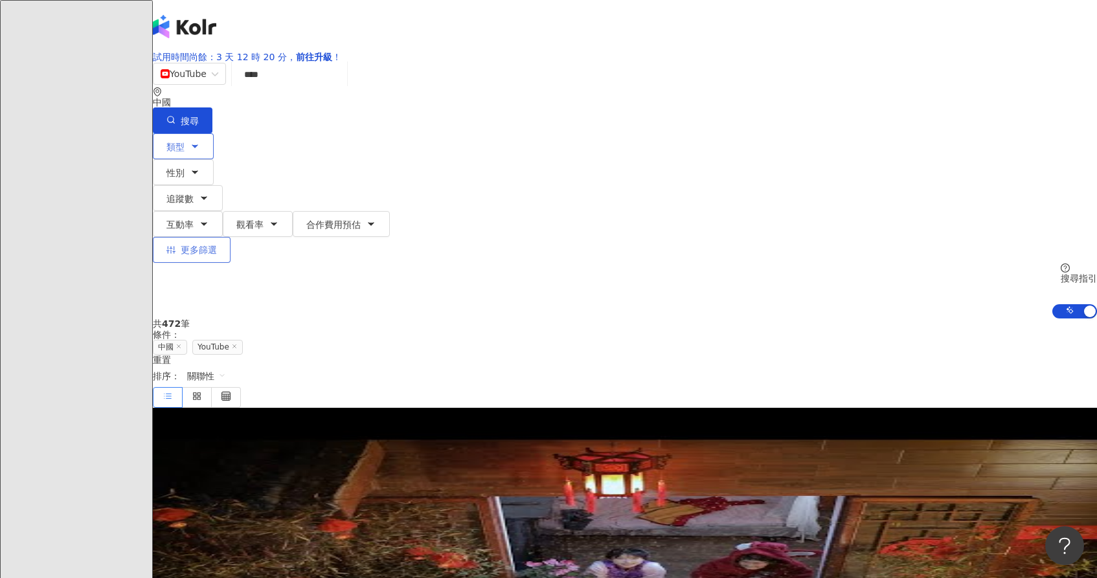
click at [231, 237] on button "更多篩選" at bounding box center [192, 250] width 78 height 26
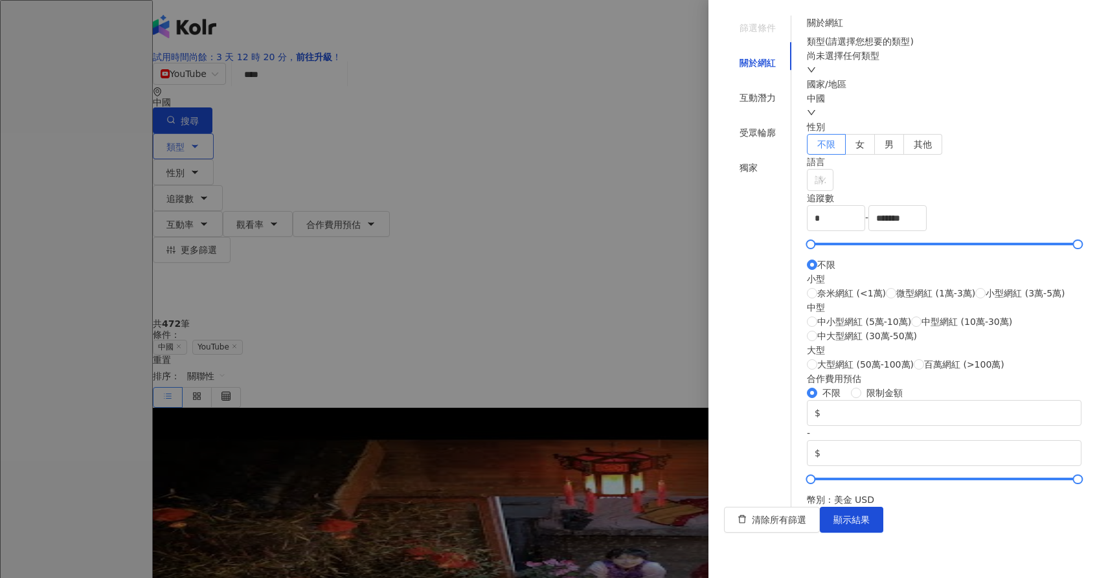
click at [947, 77] on div "尚未選擇任何類型" at bounding box center [944, 63] width 275 height 28
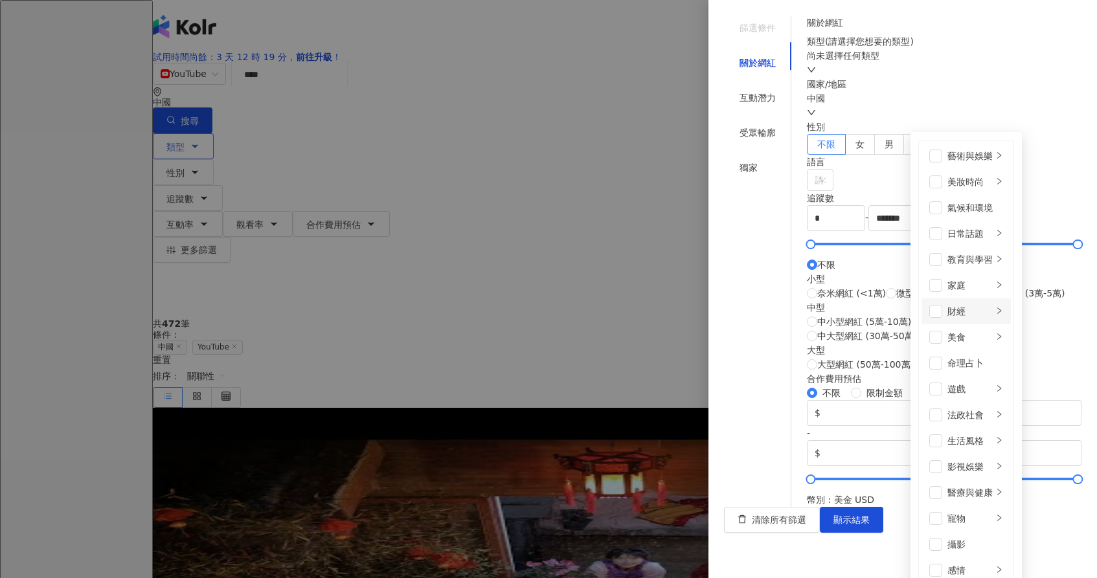
scroll to position [124, 0]
click at [947, 304] on div "財經" at bounding box center [969, 311] width 45 height 14
click at [1042, 149] on div "投資" at bounding box center [1058, 156] width 33 height 14
click at [954, 49] on div "類型 ( 請選擇您想要的類型 )" at bounding box center [944, 41] width 275 height 14
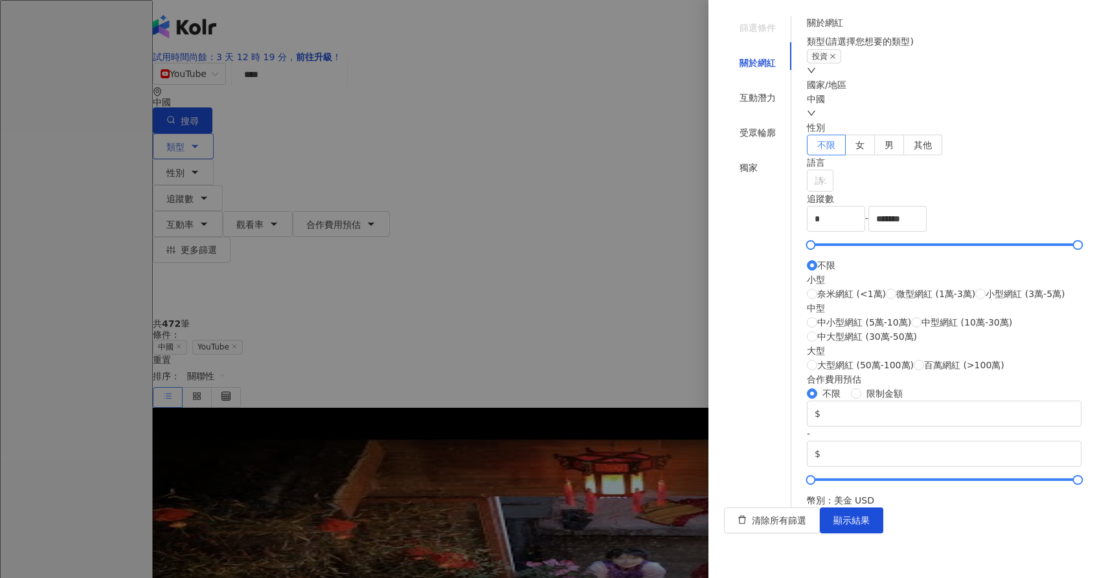
click at [953, 120] on div "中國" at bounding box center [944, 106] width 275 height 28
click at [953, 120] on div "中國 中國 cl cn cx 喀麥隆 加拿大 開[GEOGRAPHIC_DATA] 中非共和國 [PERSON_NAME] 智利 [GEOGRAPHIC_DA…" at bounding box center [944, 106] width 275 height 28
click at [817, 186] on div at bounding box center [813, 181] width 8 height 10
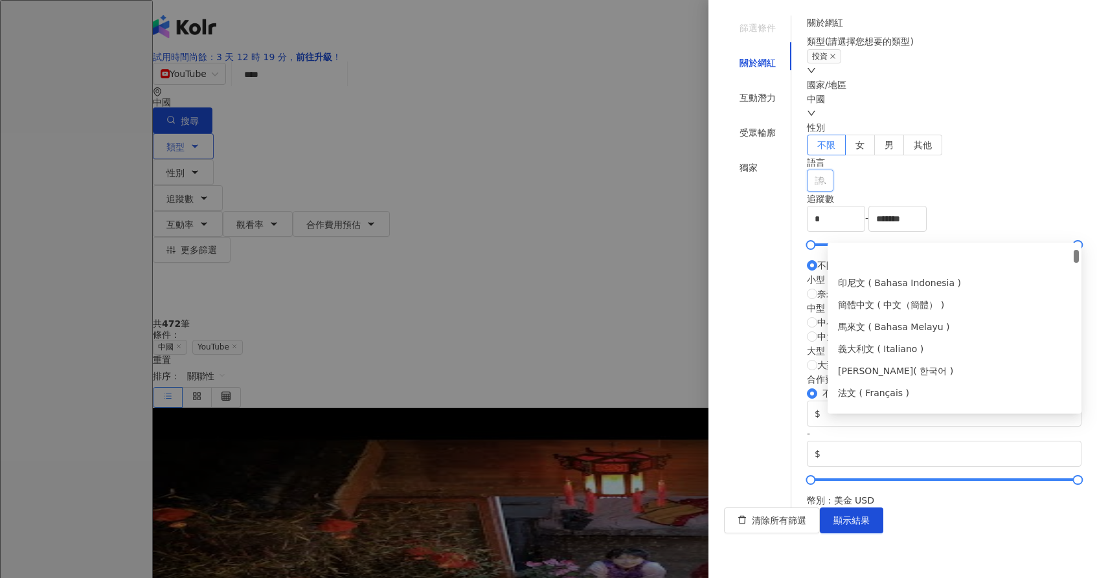
scroll to position [129, 0]
click at [936, 261] on div "簡體中文 ( 中文（簡體） )" at bounding box center [954, 259] width 233 height 14
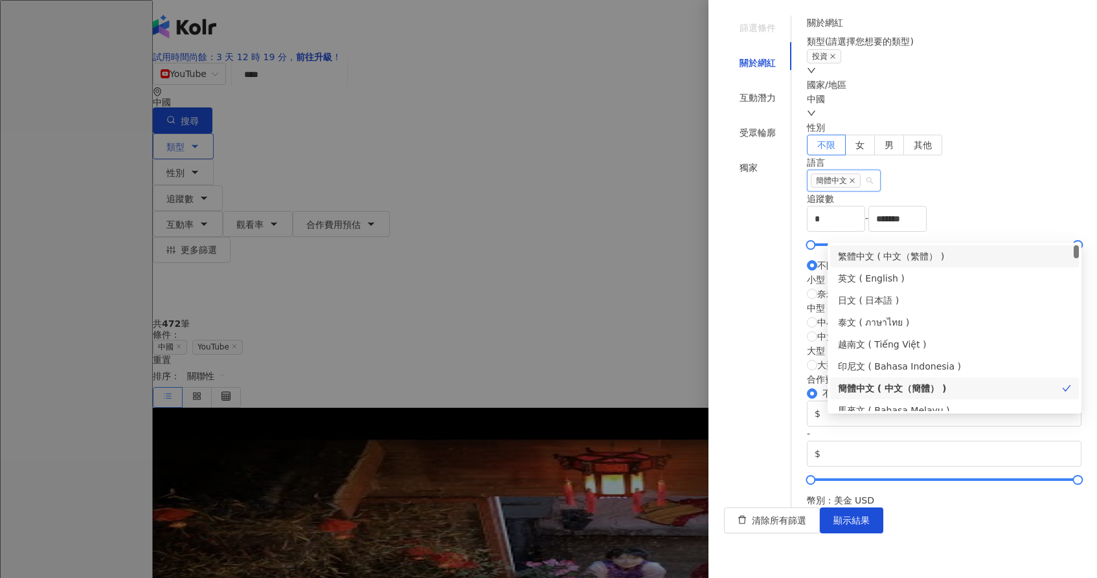
click at [936, 253] on div "繁體中文 ( 中文（繁體） )" at bounding box center [954, 256] width 233 height 14
click at [931, 287] on div "英文 ( English )" at bounding box center [954, 278] width 249 height 22
click at [968, 192] on div "語言 簡體中文 繁體中文 英文" at bounding box center [944, 173] width 275 height 36
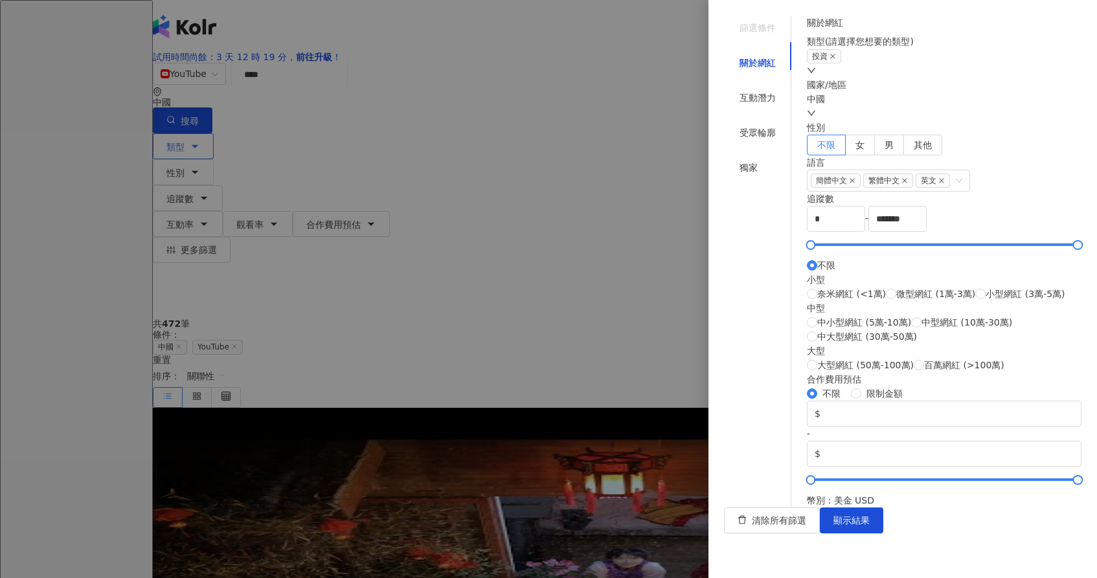
scroll to position [183, 0]
drag, startPoint x: 1031, startPoint y: 213, endPoint x: 767, endPoint y: 213, distance: 263.5
click at [768, 213] on div "篩選條件 關於網紅 互動潛力 受眾輪廓 獨家 關於網紅 類型 ( 請選擇您想要的類型 ) 投資 國家/地區 中國 性別 不限 女 男 其他 語言 簡體中文 繁…" at bounding box center [902, 262] width 357 height 492
drag, startPoint x: 866, startPoint y: 212, endPoint x: 763, endPoint y: 212, distance: 103.0
click at [763, 212] on div "篩選條件 關於網紅 互動潛力 受眾輪廓 獨家 關於網紅 類型 ( 請選擇您想要的類型 ) 投資 國家/地區 中國 性別 不限 女 男 其他 語言 簡體中文 繁…" at bounding box center [902, 262] width 357 height 492
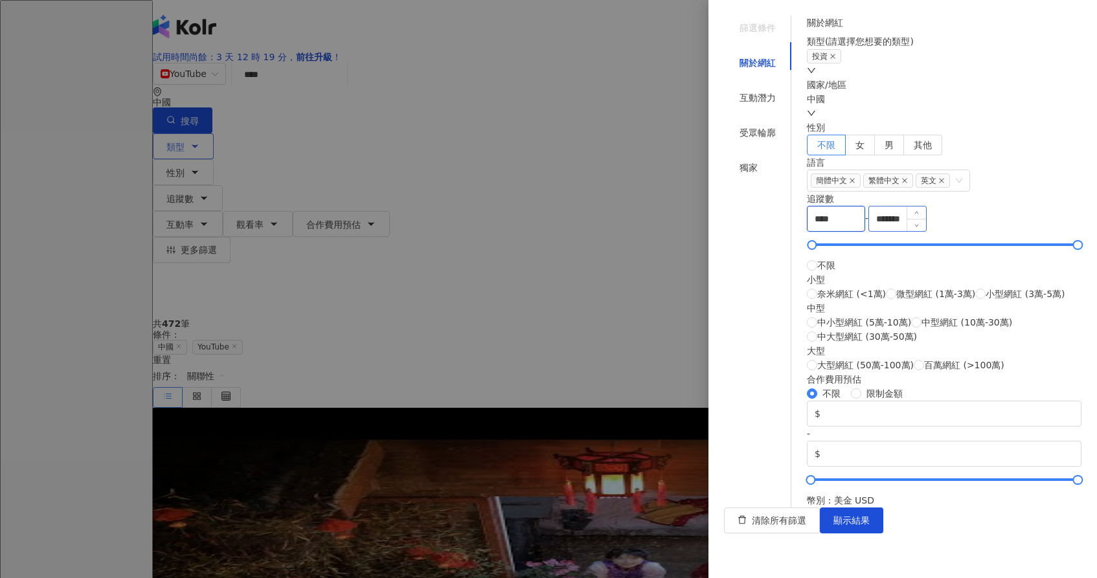
type input "****"
drag, startPoint x: 1024, startPoint y: 220, endPoint x: 855, endPoint y: 216, distance: 169.7
click at [855, 216] on div "**** - ******* 不限 小型 奈米網紅 (<1萬) 微型網紅 (1萬-3萬) 小型網紅 (3萬-5萬) 中型 中小型網紅 (5萬-10萬) 中型網…" at bounding box center [944, 289] width 275 height 166
type input "******"
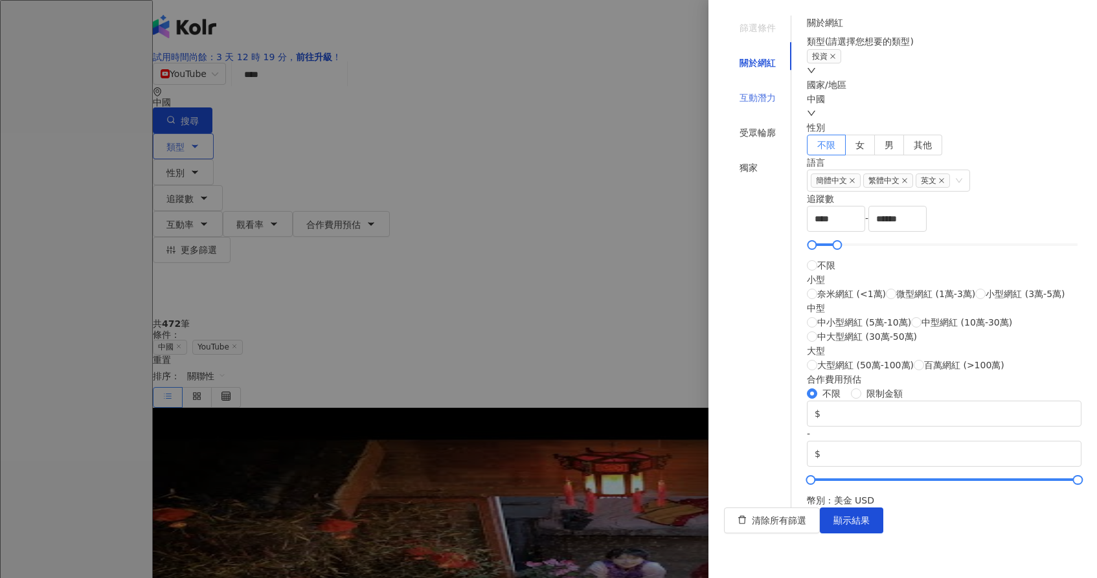
click at [771, 87] on div "互動潛力" at bounding box center [757, 97] width 67 height 25
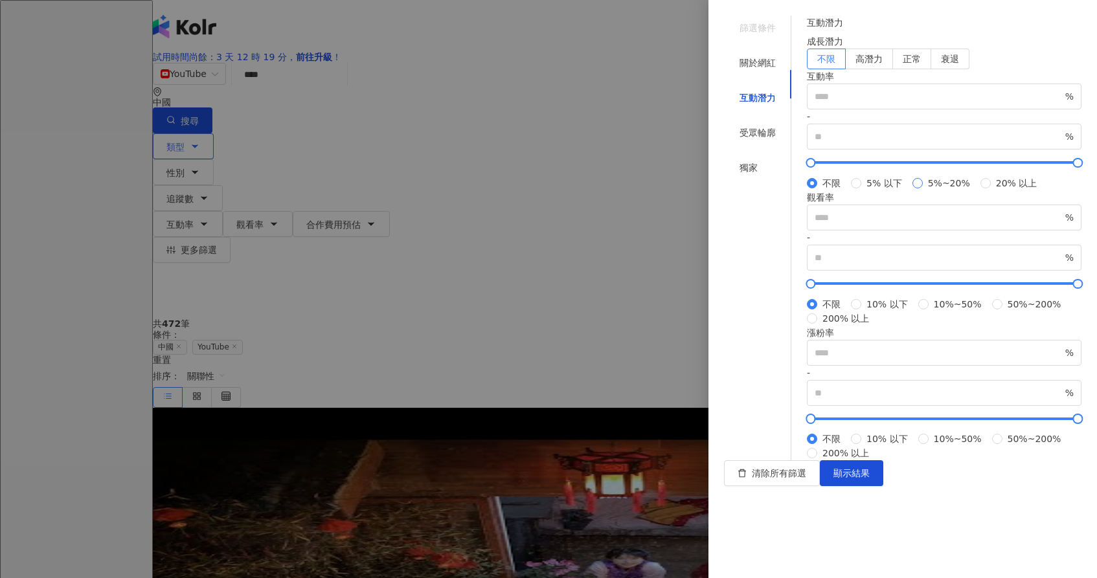
click at [923, 190] on span "5%~20%" at bounding box center [949, 183] width 52 height 14
type input "*"
type input "**"
click at [861, 190] on span "5% 以下" at bounding box center [884, 183] width 46 height 14
type input "*"
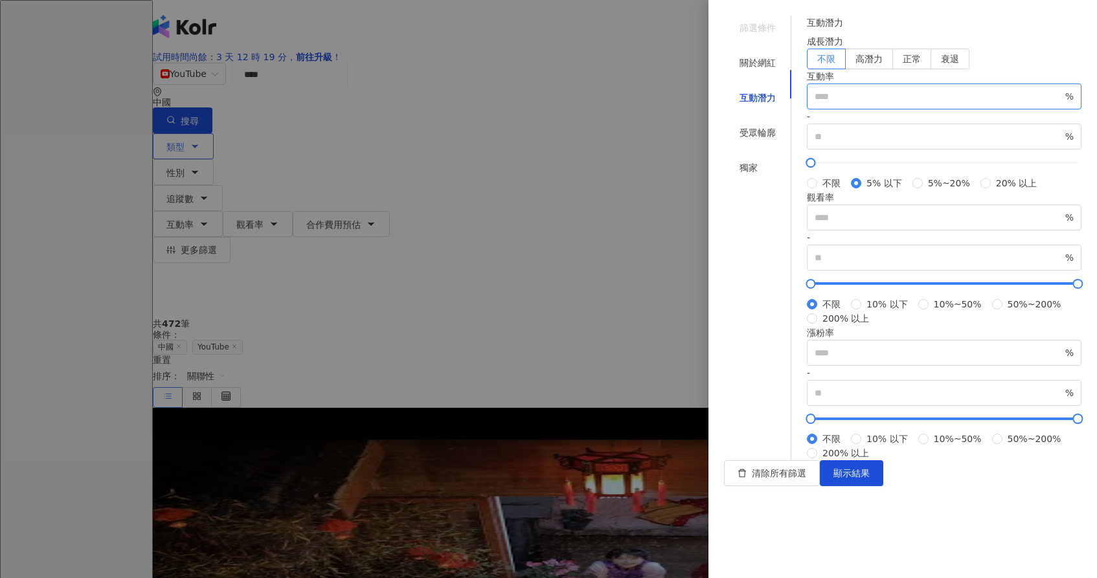
click at [875, 104] on input "number" at bounding box center [939, 96] width 248 height 14
type input "*"
drag, startPoint x: 1001, startPoint y: 166, endPoint x: 951, endPoint y: 166, distance: 50.5
click at [951, 166] on div "* % - * % 不限 5% 以下 5%~20% 20% 以上" at bounding box center [944, 137] width 275 height 107
click at [991, 144] on input "*" at bounding box center [939, 136] width 248 height 14
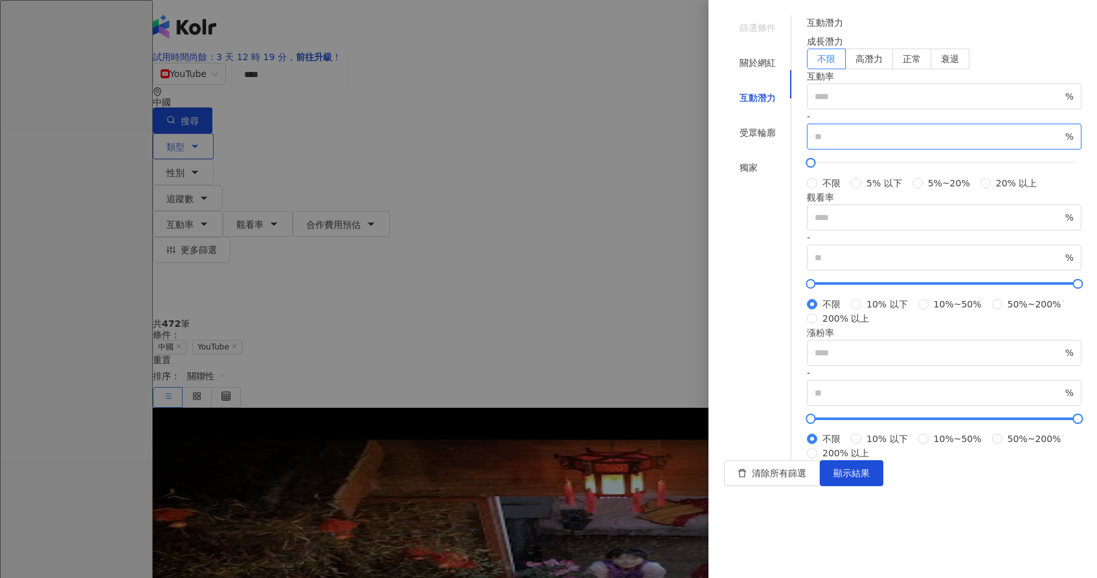
type input "**"
click at [967, 329] on div "互動潛力 成長潛力 不限 高潛力 正常 衰退 互動率 * % - ** % 不限 5% 以下 5%~20% 20% 以上 觀看率 % - % 不限 10% 以…" at bounding box center [944, 238] width 275 height 445
click at [896, 231] on span "%" at bounding box center [944, 218] width 275 height 26
click at [895, 225] on input "number" at bounding box center [939, 217] width 248 height 14
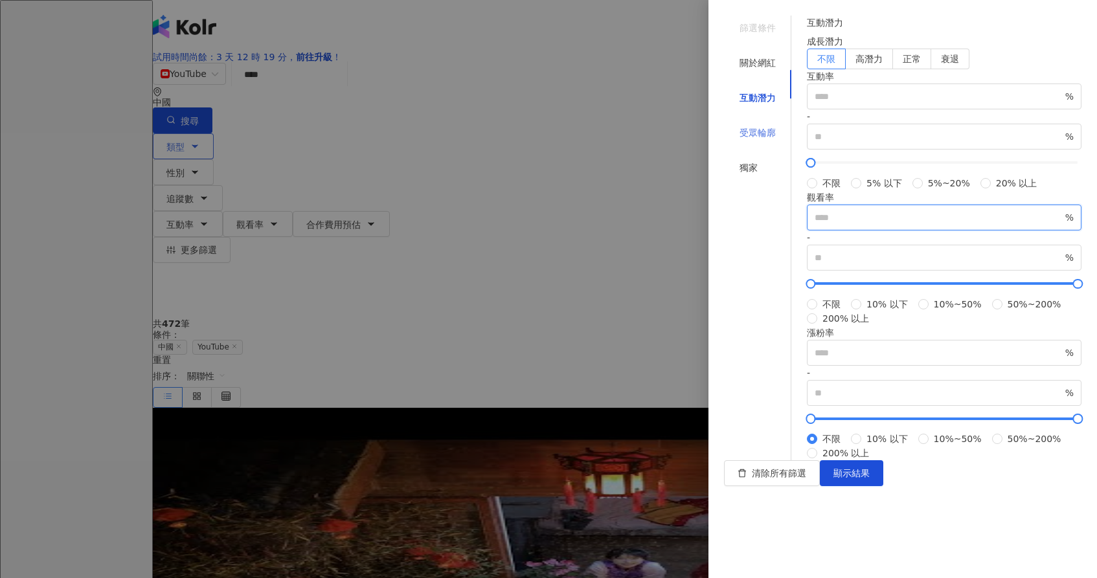
type input "*"
click at [749, 120] on div "受眾輪廓" at bounding box center [757, 132] width 67 height 25
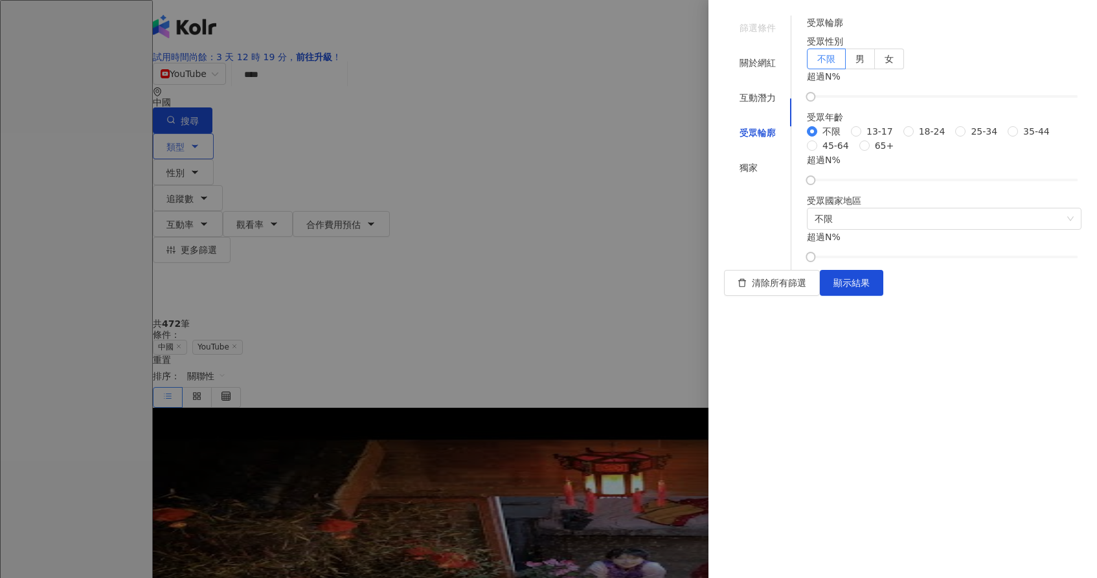
scroll to position [55, 0]
click at [861, 139] on span "13-17" at bounding box center [879, 131] width 37 height 14
click at [914, 139] on span "18-24" at bounding box center [932, 131] width 37 height 14
click at [858, 153] on div "不限 [PHONE_NUMBER] [PHONE_NUMBER] 45-64 65+" at bounding box center [944, 138] width 275 height 28
drag, startPoint x: 833, startPoint y: 376, endPoint x: 809, endPoint y: 387, distance: 26.4
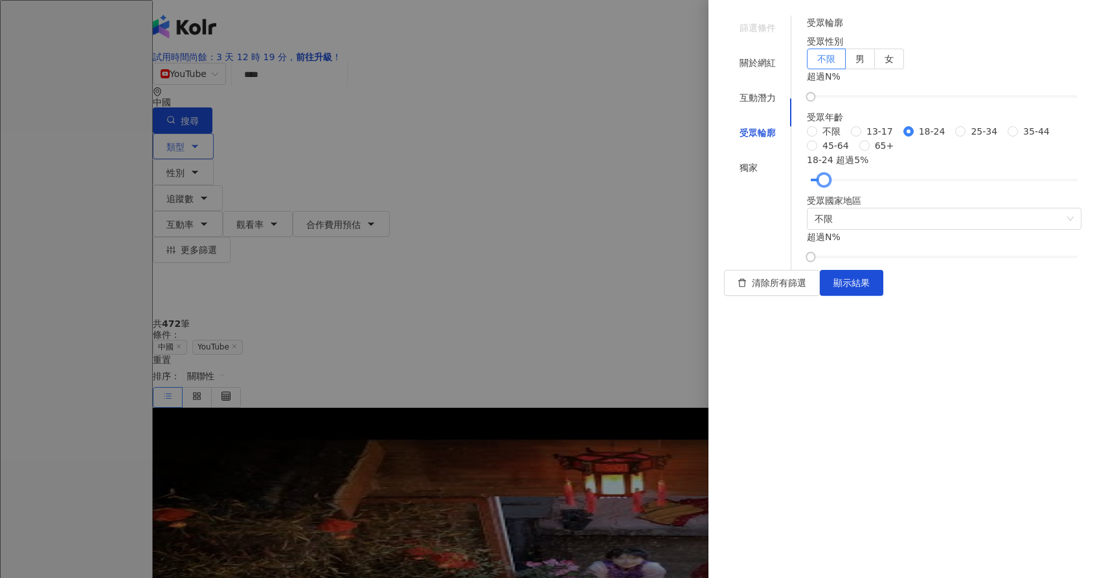
click at [809, 270] on div "篩選條件 關於網紅 互動潛力 受眾輪廓 獨家 關於網紅 類型 ( 請選擇您想要的類型 ) 投資 國家/地區 中國 性別 不限 女 男 其他 語言 簡體中文 繁…" at bounding box center [902, 143] width 357 height 254
click at [900, 153] on div "不限 [PHONE_NUMBER] [PHONE_NUMBER] 45-64 65+" at bounding box center [944, 138] width 275 height 28
click at [870, 288] on span "顯示結果" at bounding box center [851, 283] width 36 height 10
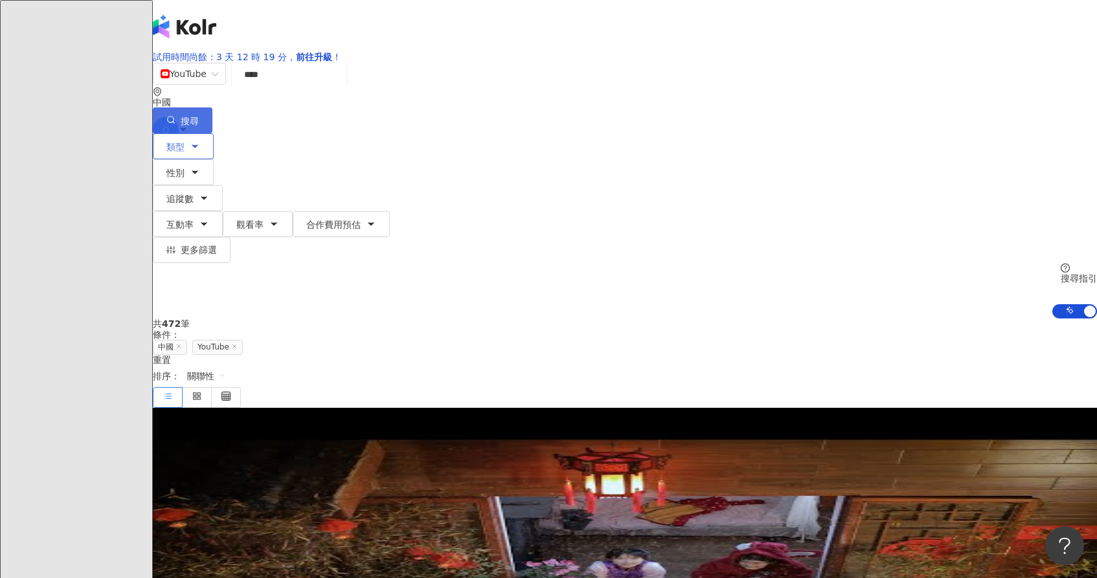
click at [199, 116] on span "搜尋" at bounding box center [190, 121] width 18 height 10
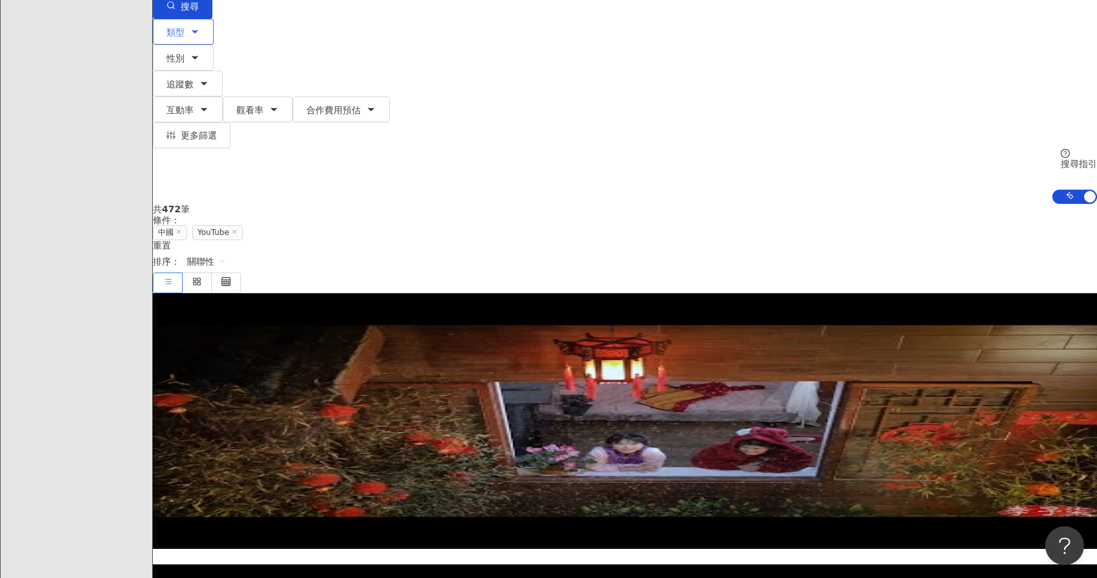
scroll to position [0, 0]
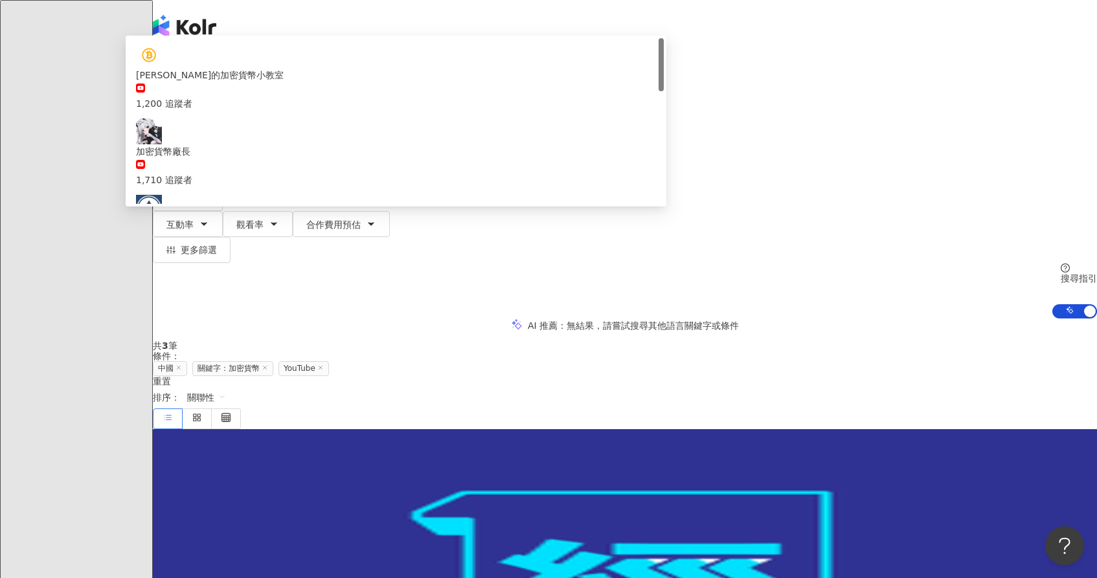
drag, startPoint x: 488, startPoint y: 93, endPoint x: 272, endPoint y: 91, distance: 216.3
click at [273, 91] on div "YouTube **** 中國 搜尋 af4a7e0e-4795-4e83-9c10-206cbd26433e b70ccaed-800e-4e18-a751…" at bounding box center [625, 97] width 944 height 71
drag, startPoint x: 460, startPoint y: 100, endPoint x: 284, endPoint y: 100, distance: 175.5
click at [284, 100] on div "YouTube **** 中國 搜尋 af4a7e0e-4795-4e83-9c10-206cbd26433e b70ccaed-800e-4e18-a751…" at bounding box center [625, 97] width 944 height 71
type input "*"
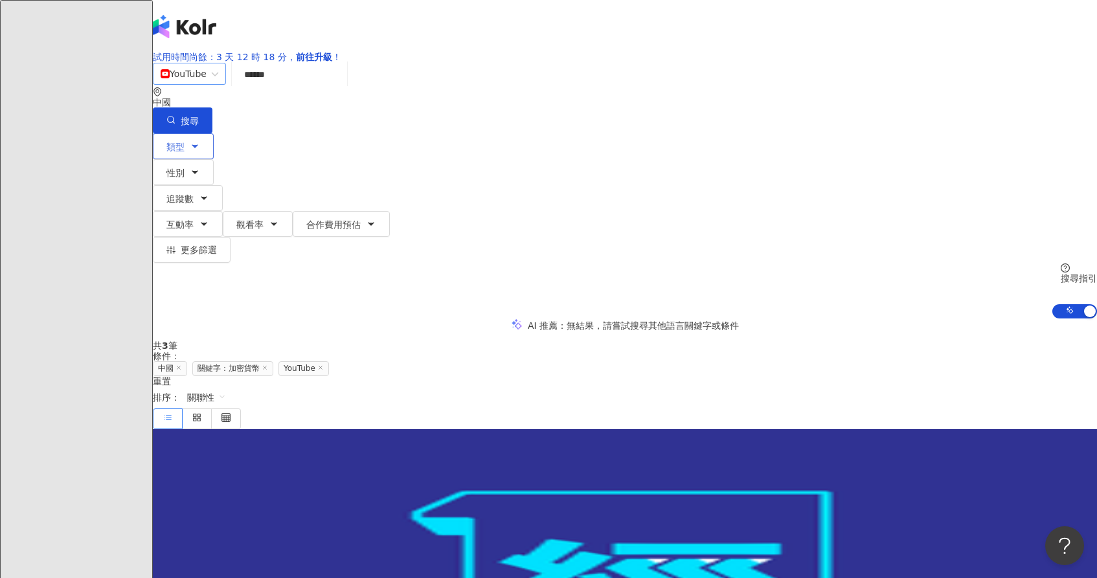
type input "******"
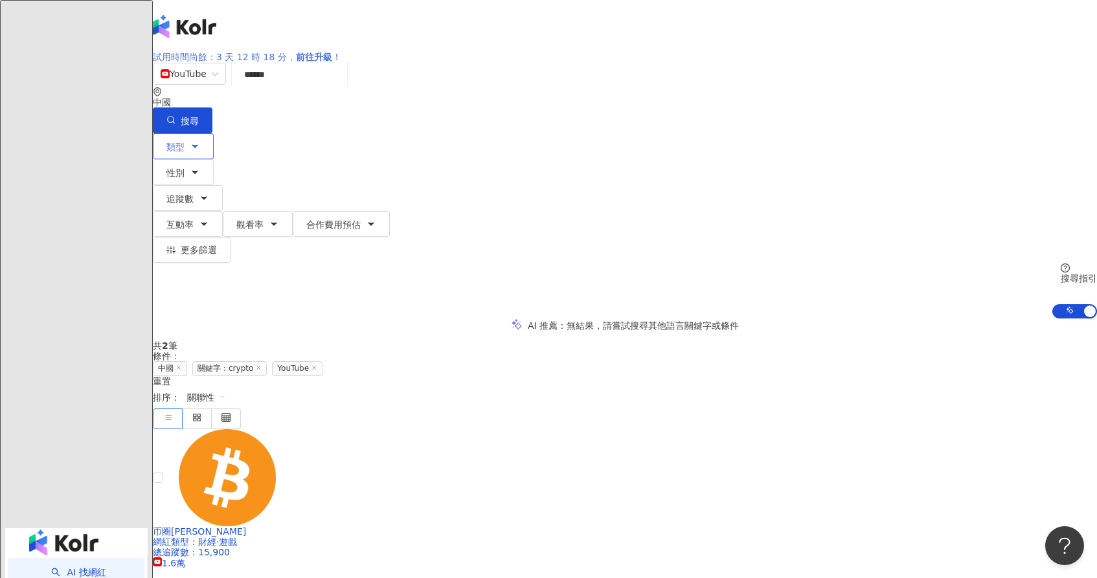
click at [341, 52] on link "試用時間尚餘：3 天 12 時 18 分， 前往升級 ！" at bounding box center [247, 57] width 188 height 10
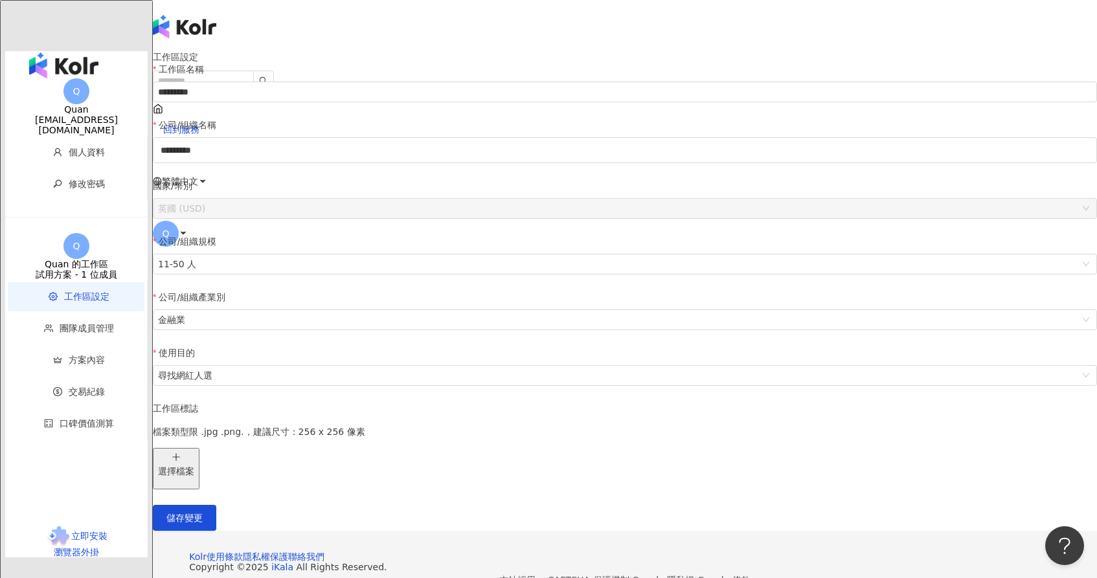
click at [821, 104] on div "回到服務 繁體中文 Q" at bounding box center [625, 181] width 944 height 155
click at [199, 124] on span "回到服務" at bounding box center [181, 129] width 36 height 10
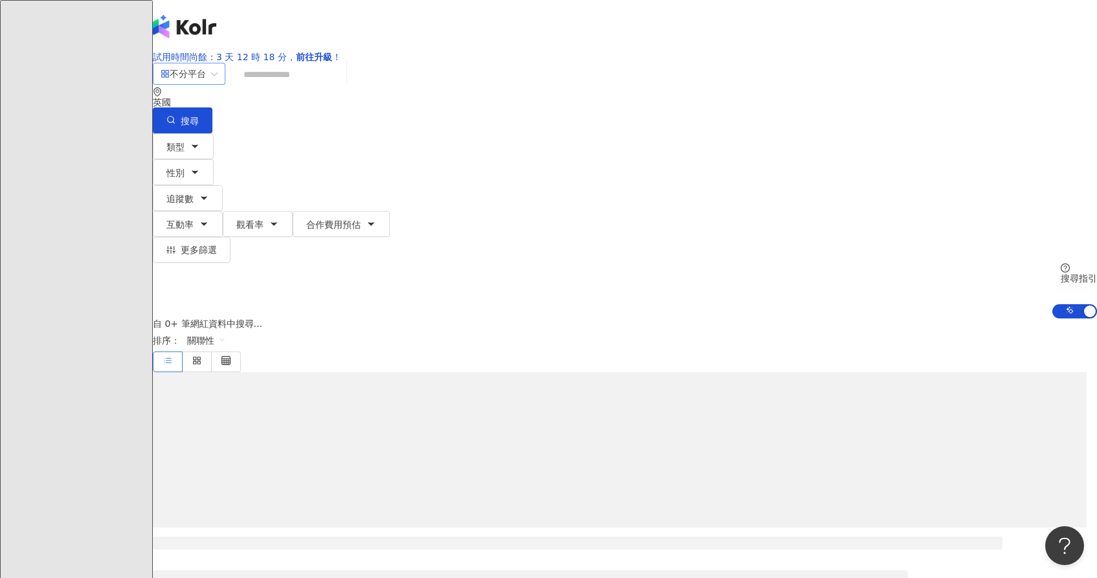
click at [218, 84] on span "不分平台" at bounding box center [189, 73] width 57 height 21
click at [341, 87] on input "search" at bounding box center [288, 74] width 105 height 25
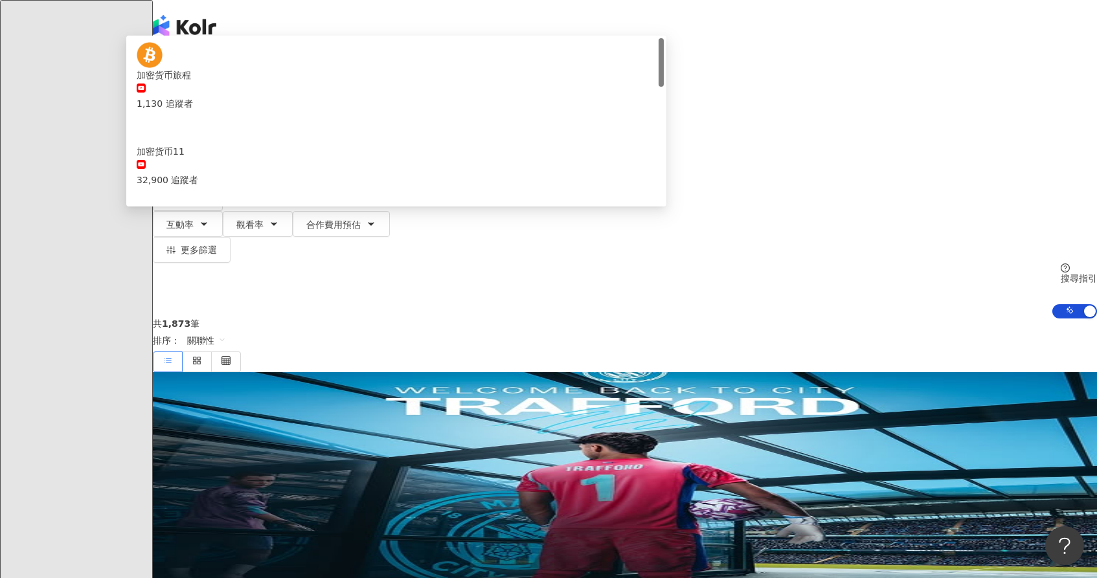
type input "*"
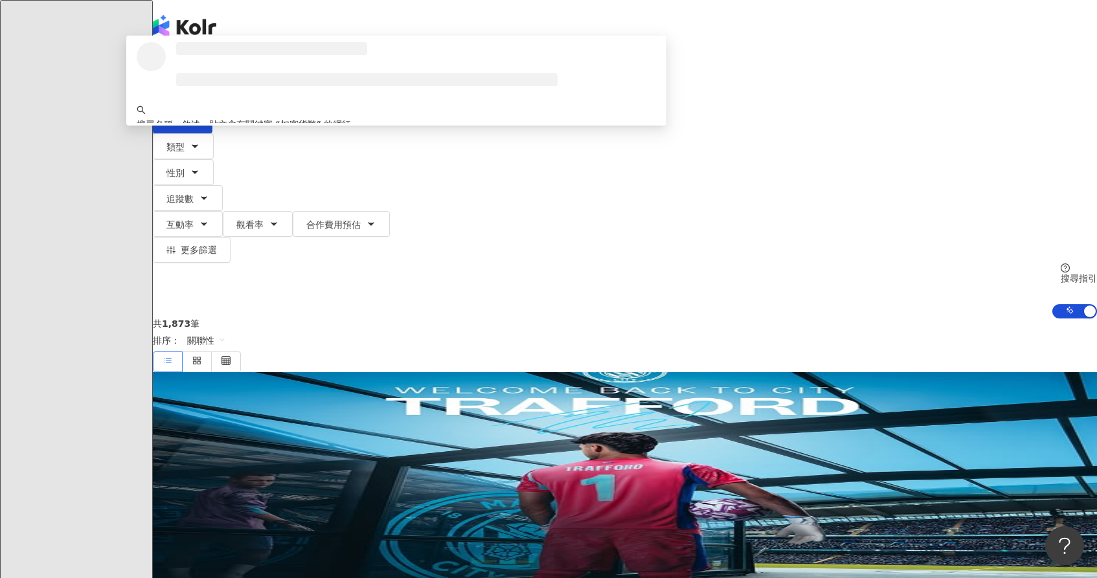
type input "****"
click at [904, 102] on div "英國" at bounding box center [625, 102] width 944 height 10
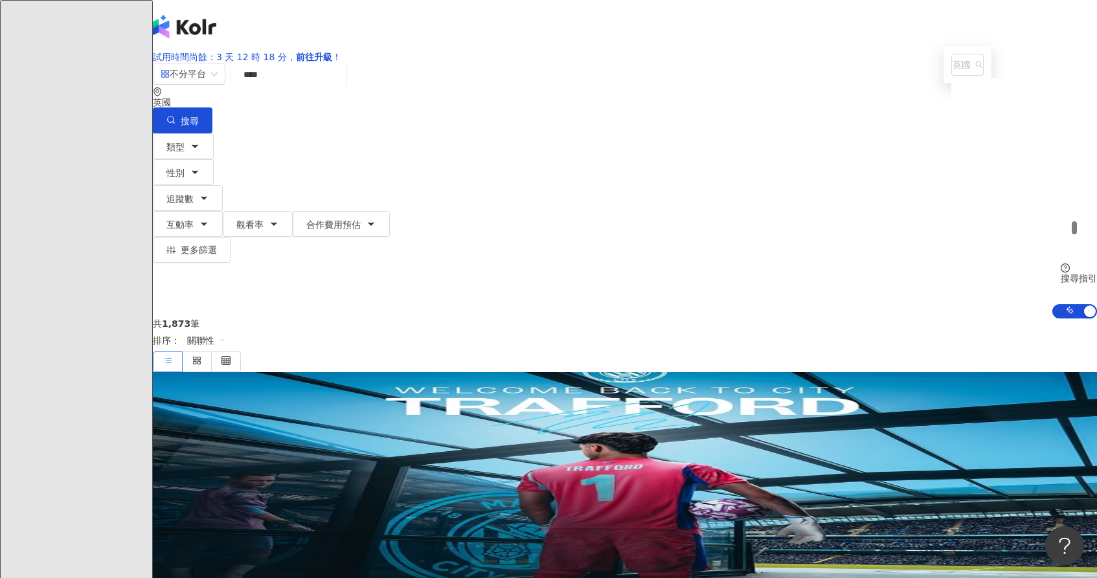
scroll to position [5989, 0]
click at [952, 75] on span "英國" at bounding box center [967, 64] width 30 height 21
click at [952, 178] on div "英國" at bounding box center [969, 171] width 34 height 14
click at [952, 75] on span "英國" at bounding box center [967, 64] width 30 height 21
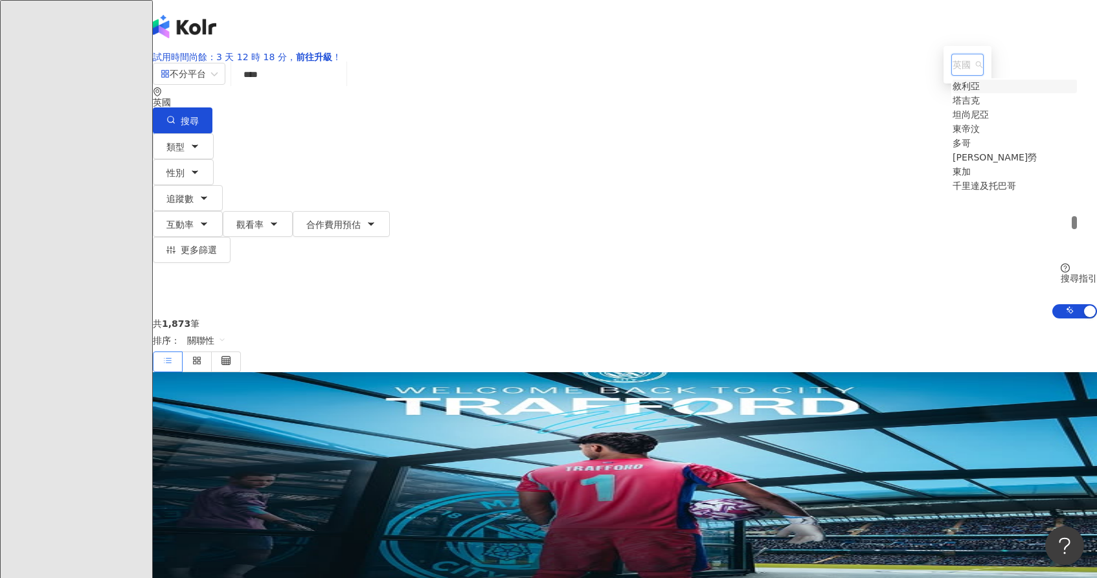
click at [952, 75] on span "英國" at bounding box center [967, 64] width 30 height 21
type input "*"
click at [952, 94] on div "香港" at bounding box center [961, 87] width 18 height 14
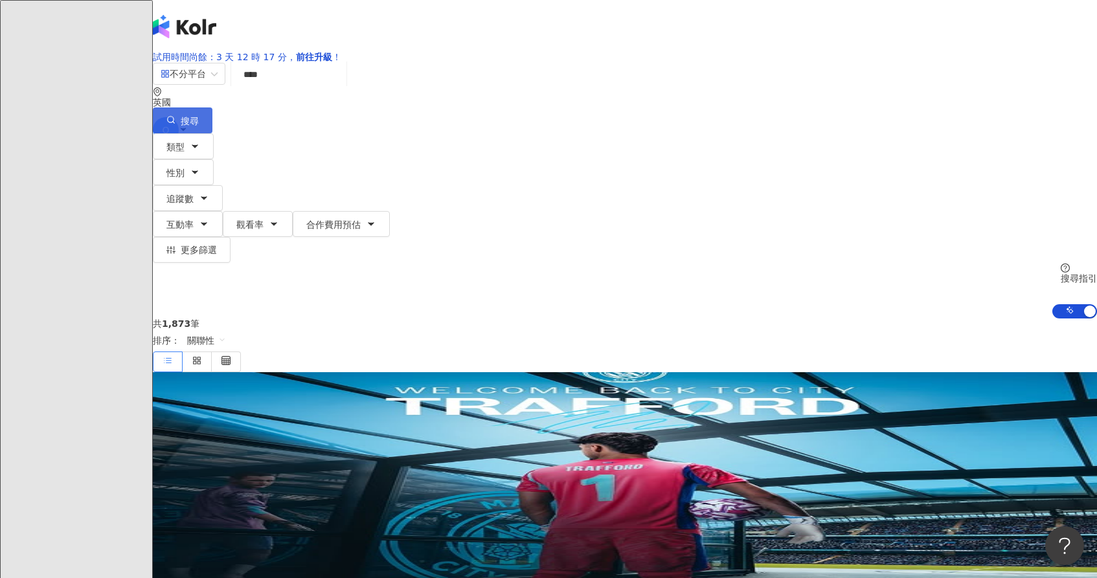
click at [199, 116] on span "搜尋" at bounding box center [190, 121] width 18 height 10
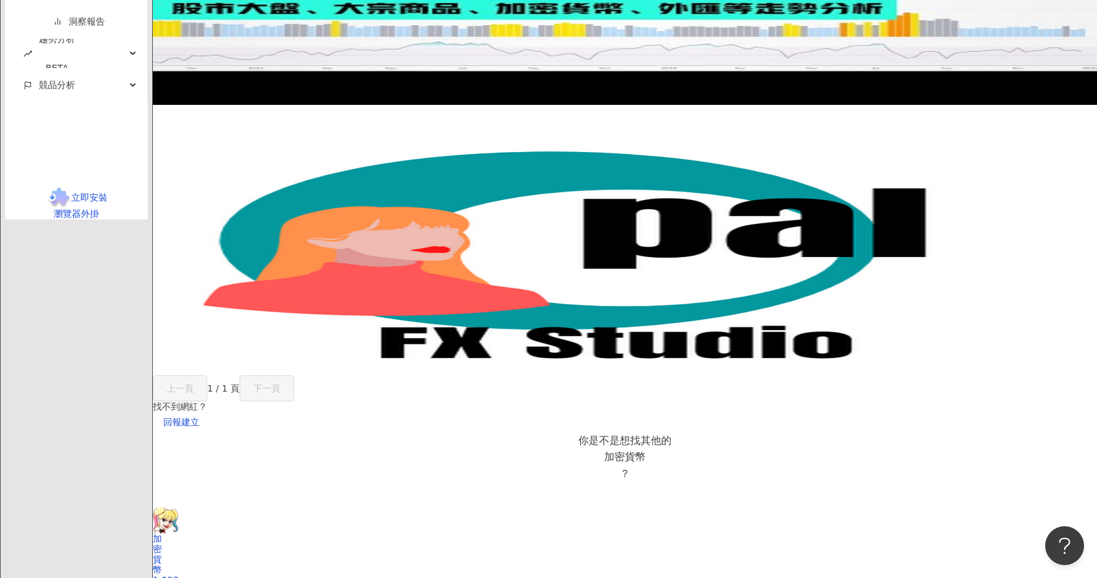
scroll to position [834, 0]
